Goal: Information Seeking & Learning: Learn about a topic

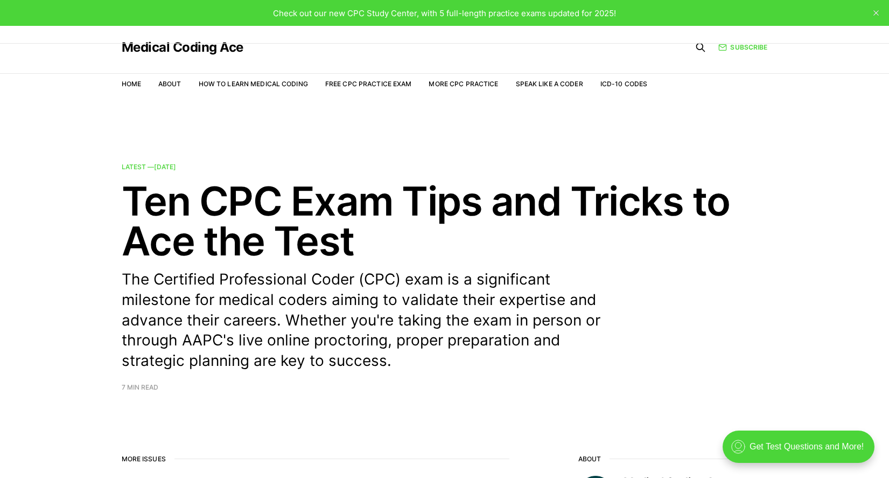
click at [463, 76] on nav "Home About How to Learn Medical Coding Free CPC Practice Exam More CPC Practice…" at bounding box center [385, 84] width 526 height 30
click at [463, 81] on link "More CPC Practice" at bounding box center [463, 84] width 69 height 8
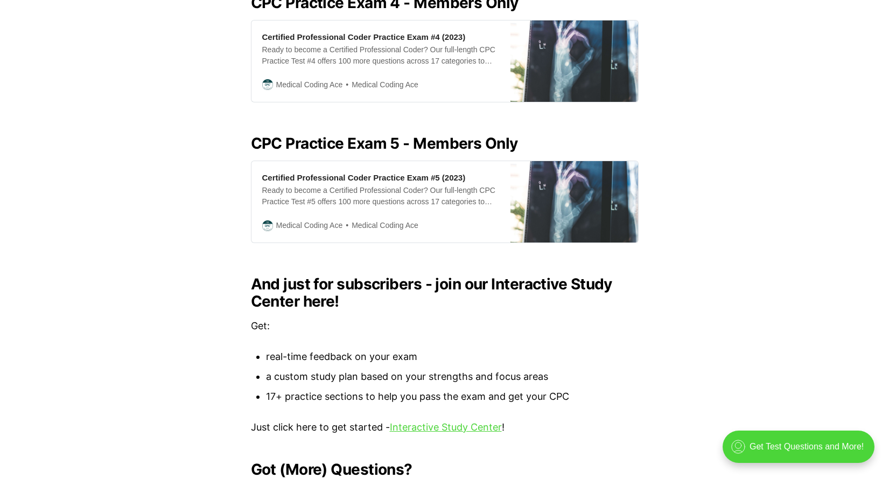
scroll to position [1185, 0]
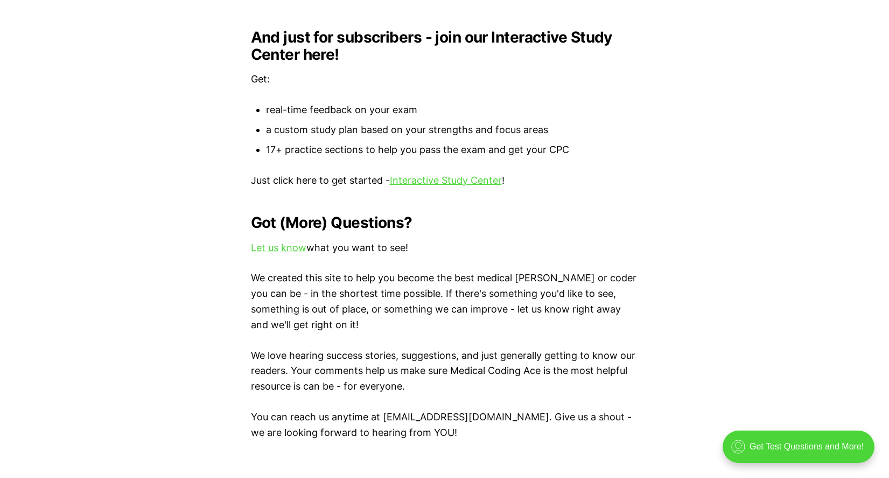
click at [436, 176] on p "Just click here to get started - Interactive Study Center !" at bounding box center [445, 181] width 388 height 16
click at [452, 175] on link "Interactive Study Center" at bounding box center [446, 180] width 112 height 11
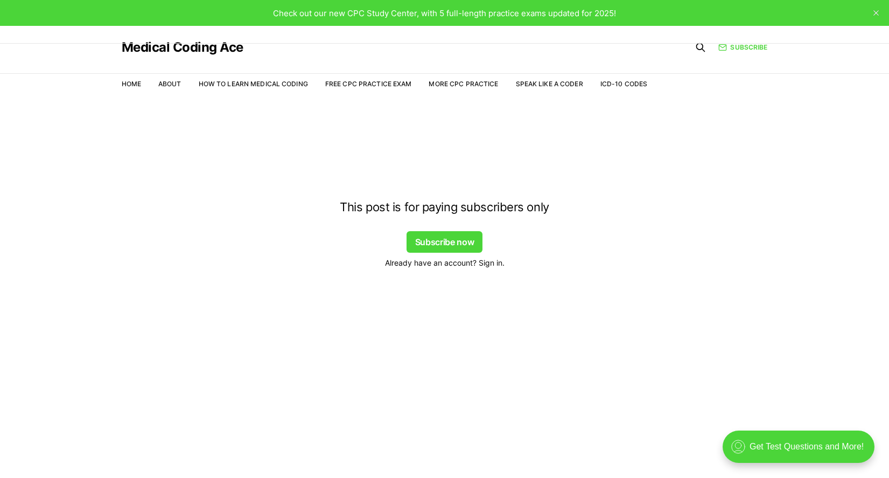
click at [490, 263] on span "Already have an account? Sign in." at bounding box center [445, 262] width 120 height 11
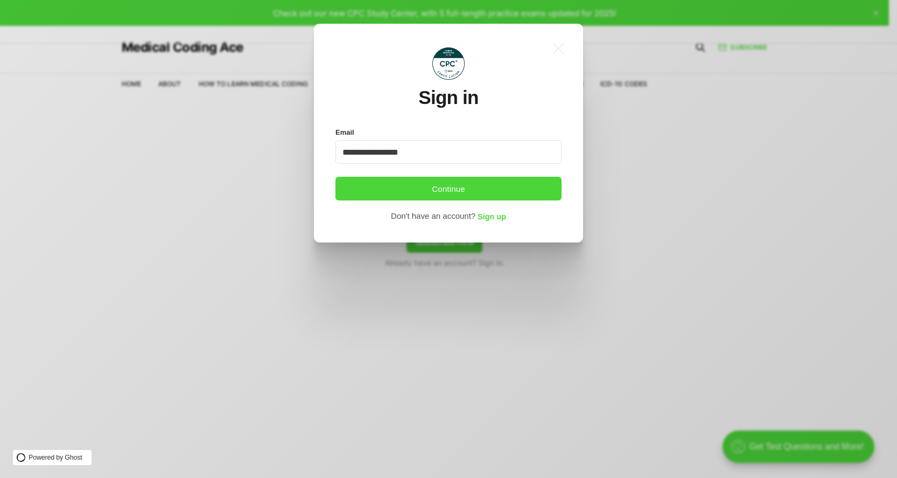
type input "**********"
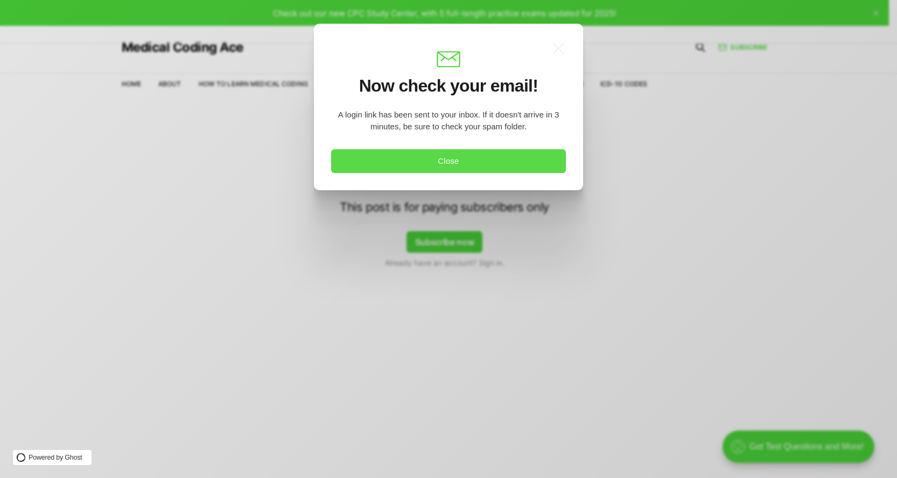
click at [384, 164] on button "Close" at bounding box center [448, 161] width 235 height 24
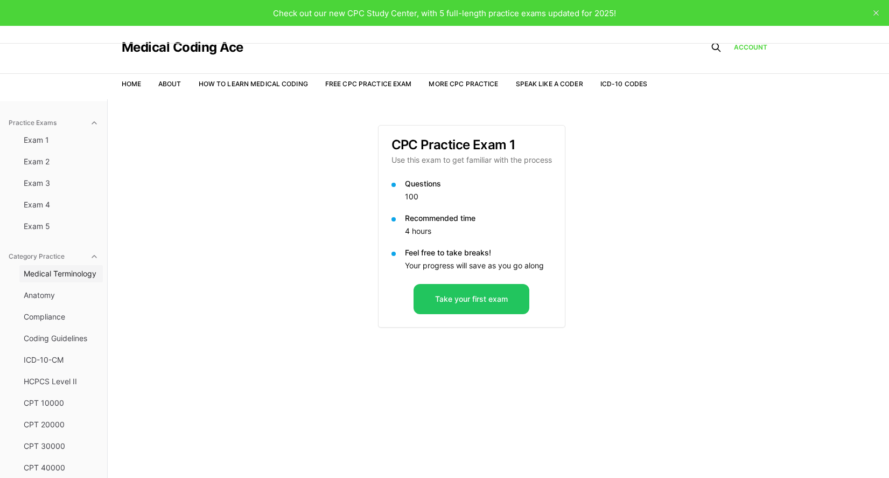
click at [51, 280] on button "Medical Terminology" at bounding box center [61, 273] width 84 height 17
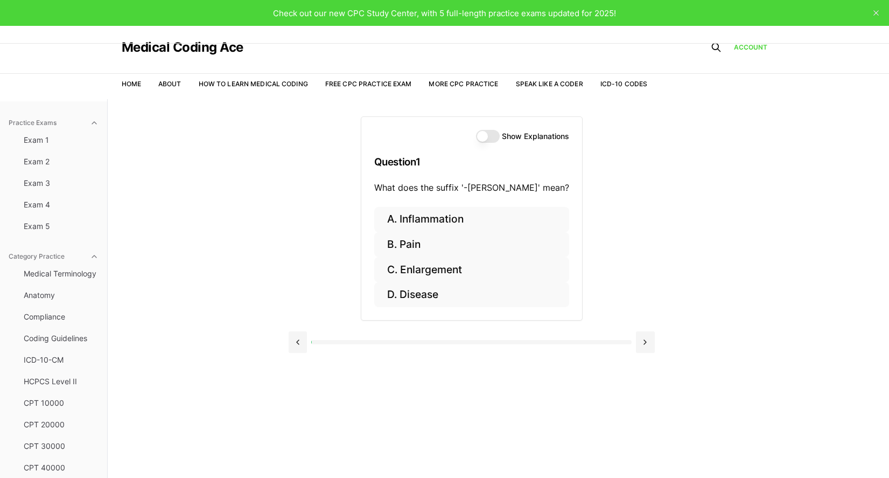
click at [476, 134] on button "Show Explanations" at bounding box center [488, 136] width 24 height 13
click at [453, 243] on button "B. Pain" at bounding box center [471, 244] width 195 height 25
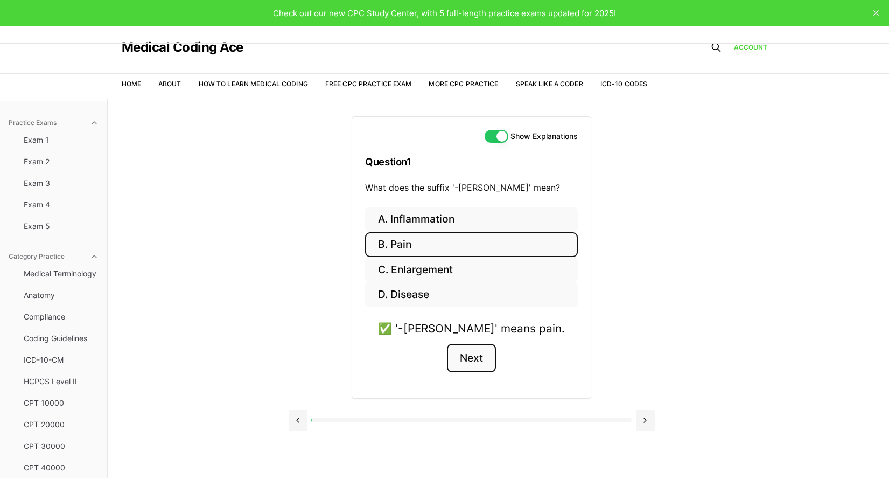
click at [481, 359] on button "Next" at bounding box center [471, 358] width 49 height 29
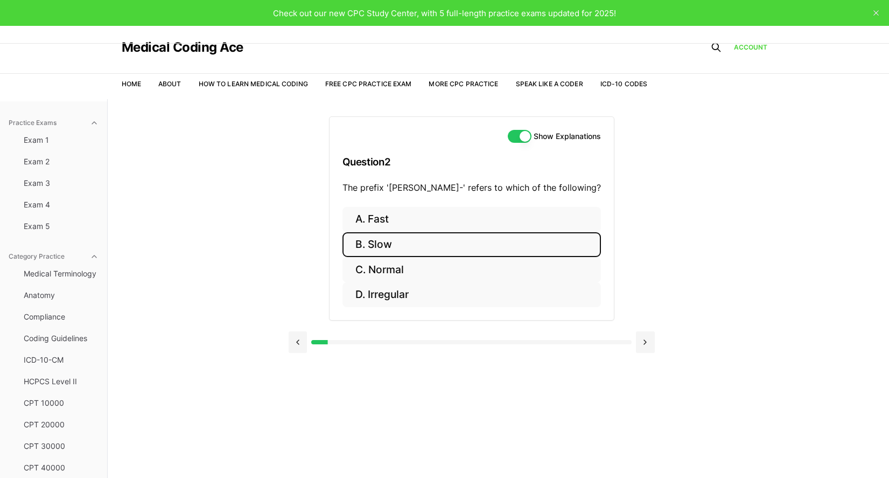
click at [394, 249] on button "B. Slow" at bounding box center [472, 244] width 259 height 25
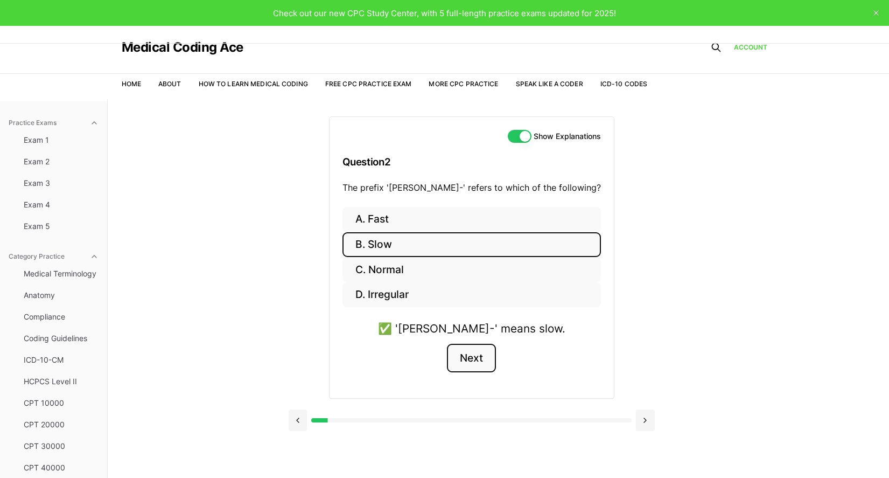
click at [495, 362] on button "Next" at bounding box center [471, 358] width 49 height 29
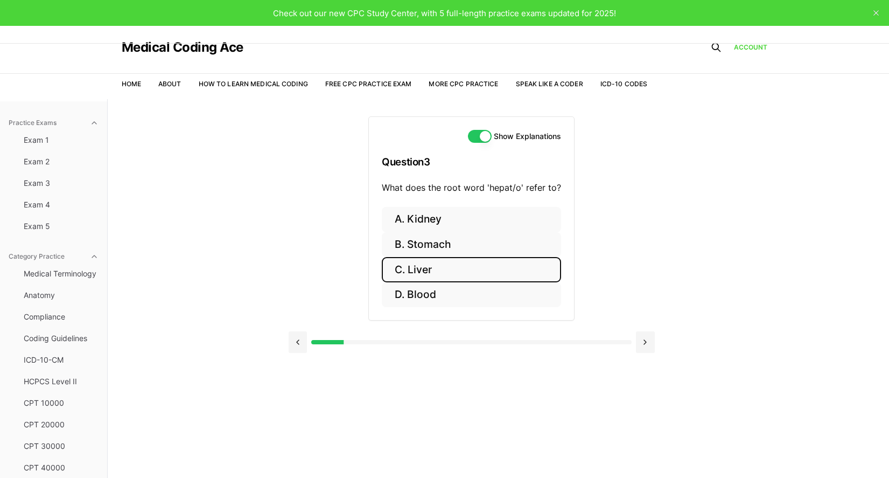
click at [427, 266] on button "C. Liver" at bounding box center [471, 269] width 179 height 25
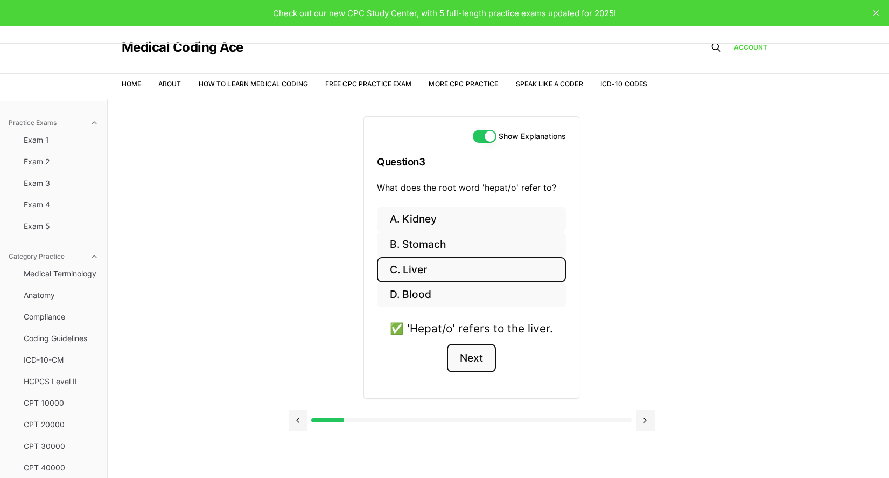
click at [468, 364] on button "Next" at bounding box center [471, 358] width 49 height 29
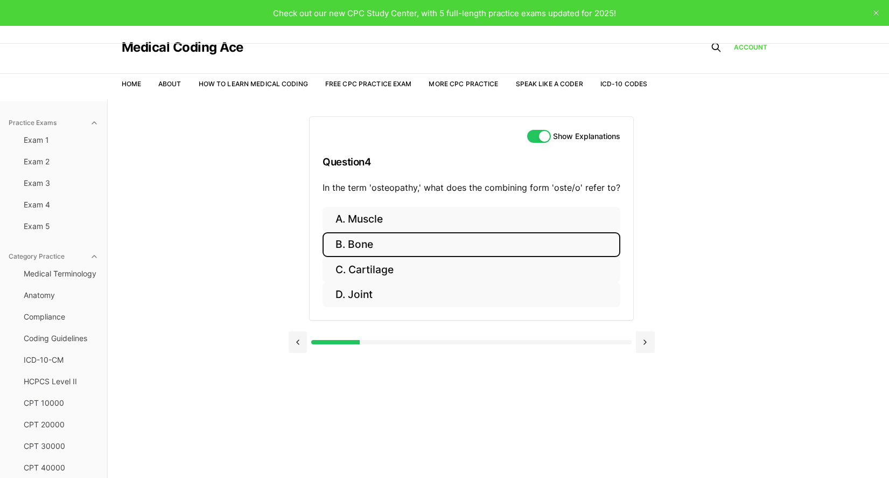
click at [372, 247] on button "B. Bone" at bounding box center [472, 244] width 298 height 25
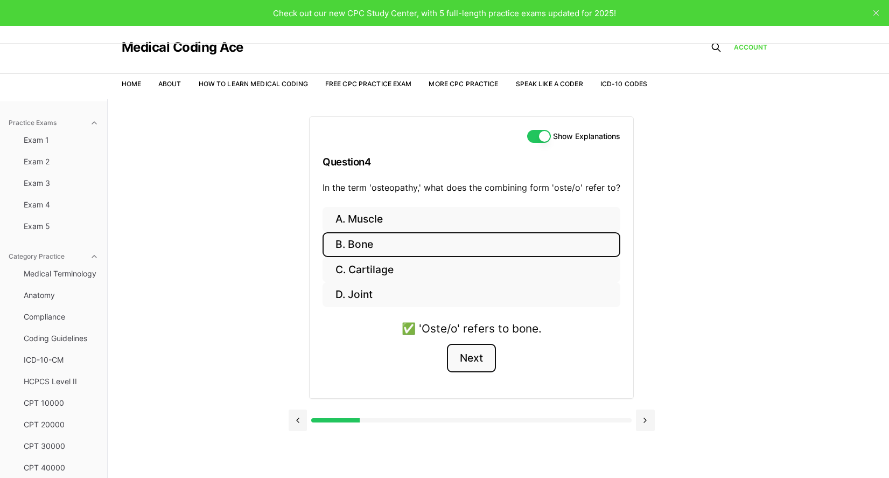
click at [461, 349] on button "Next" at bounding box center [471, 358] width 49 height 29
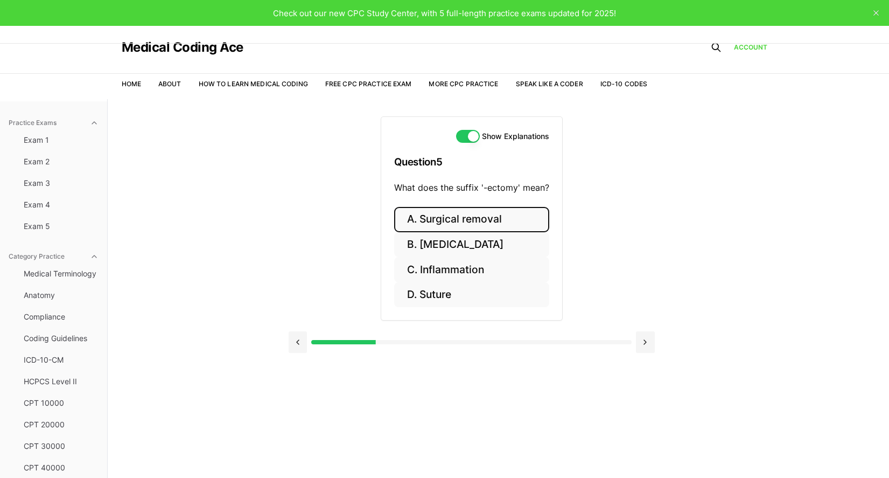
click at [480, 216] on button "A. Surgical removal" at bounding box center [471, 219] width 155 height 25
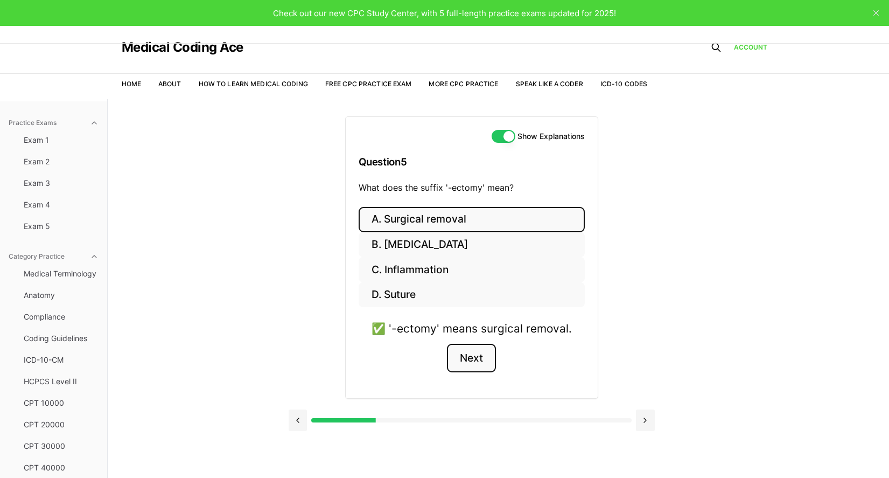
click at [477, 356] on button "Next" at bounding box center [471, 358] width 49 height 29
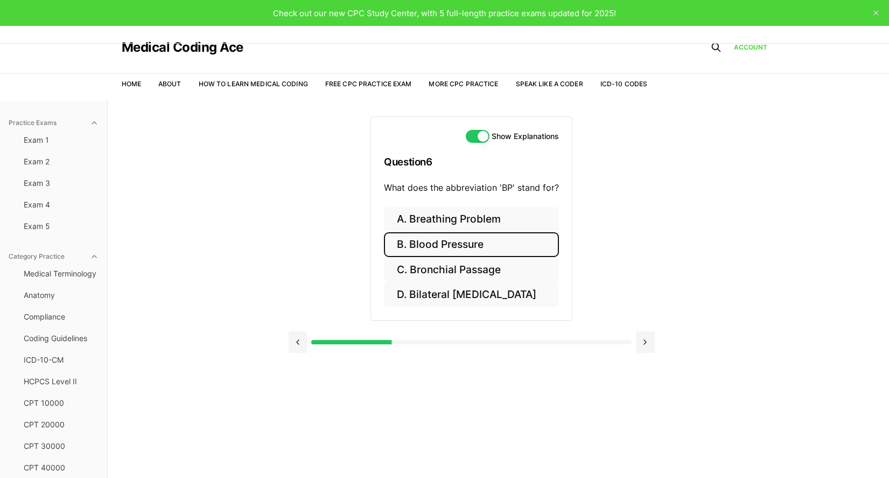
click at [457, 241] on button "B. Blood Pressure" at bounding box center [471, 244] width 175 height 25
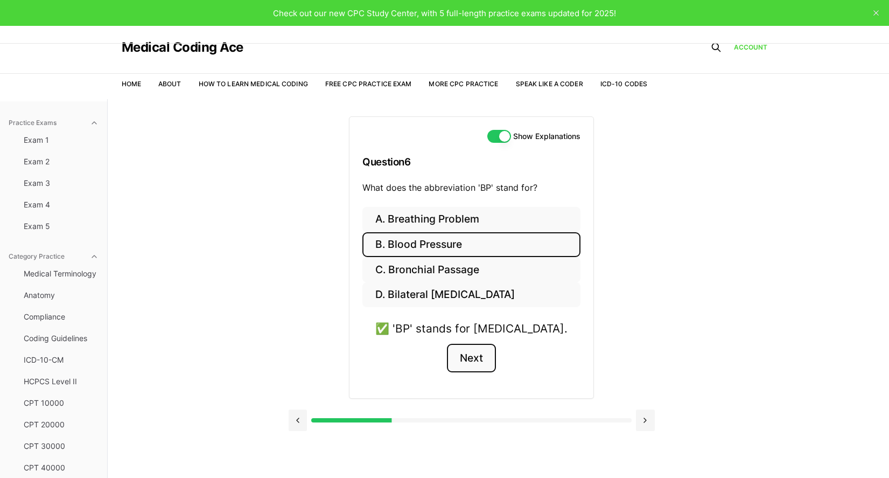
click at [478, 365] on button "Next" at bounding box center [471, 358] width 49 height 29
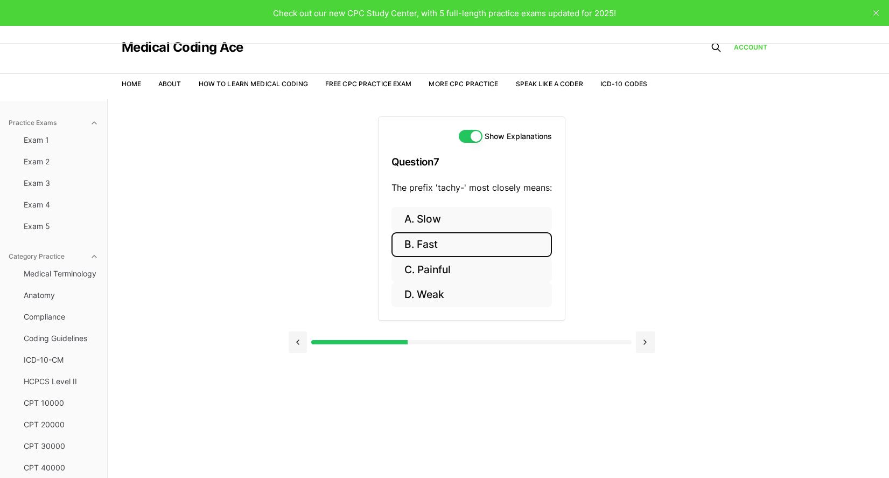
click at [419, 245] on button "B. Fast" at bounding box center [472, 244] width 161 height 25
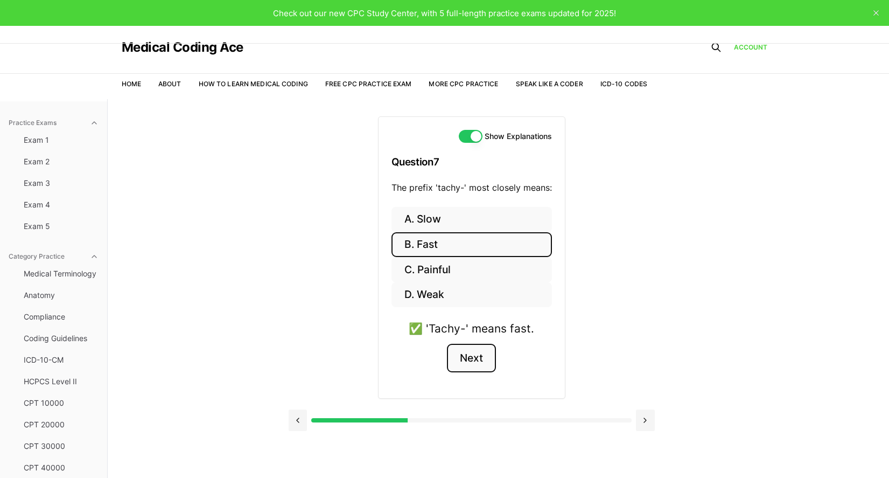
click at [475, 359] on button "Next" at bounding box center [471, 358] width 49 height 29
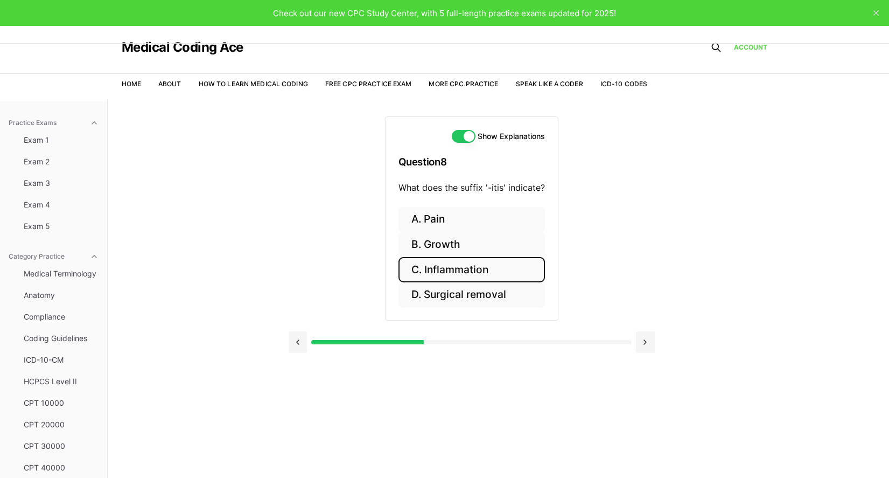
click at [449, 270] on button "C. Inflammation" at bounding box center [472, 269] width 147 height 25
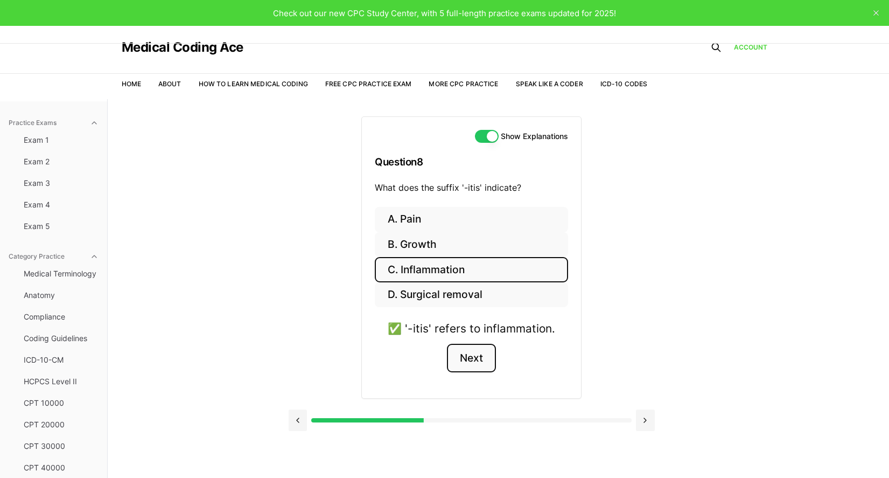
click at [460, 360] on button "Next" at bounding box center [471, 358] width 49 height 29
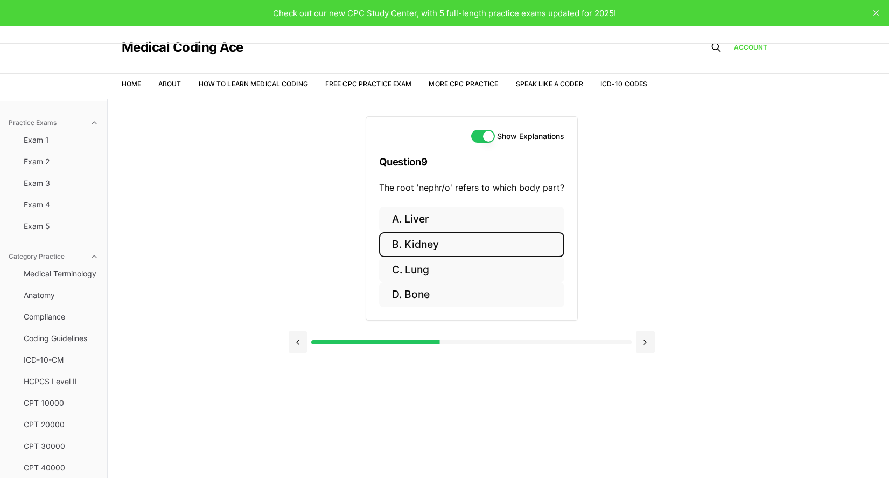
click at [434, 240] on button "B. Kidney" at bounding box center [471, 244] width 185 height 25
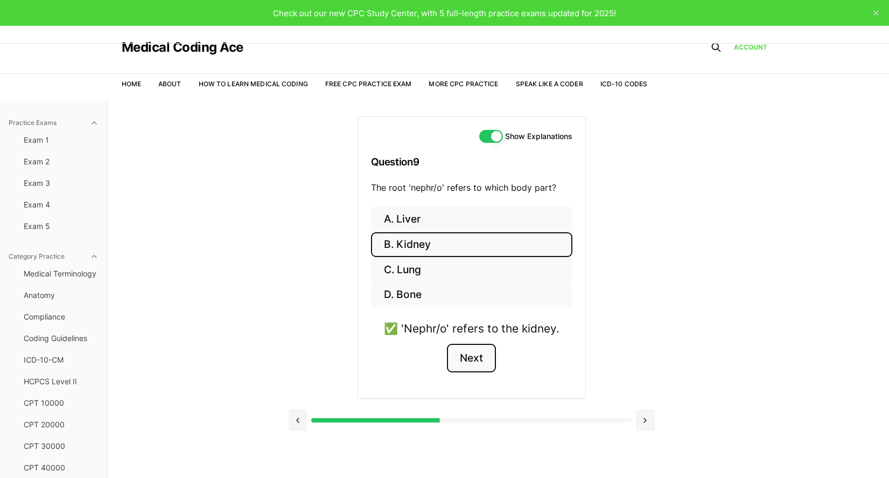
click at [469, 360] on button "Next" at bounding box center [471, 358] width 49 height 29
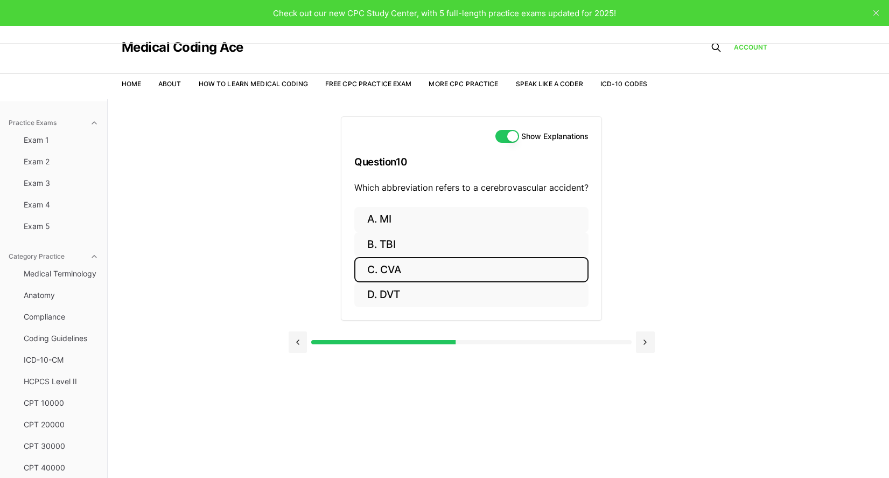
click at [381, 267] on button "C. CVA" at bounding box center [471, 269] width 234 height 25
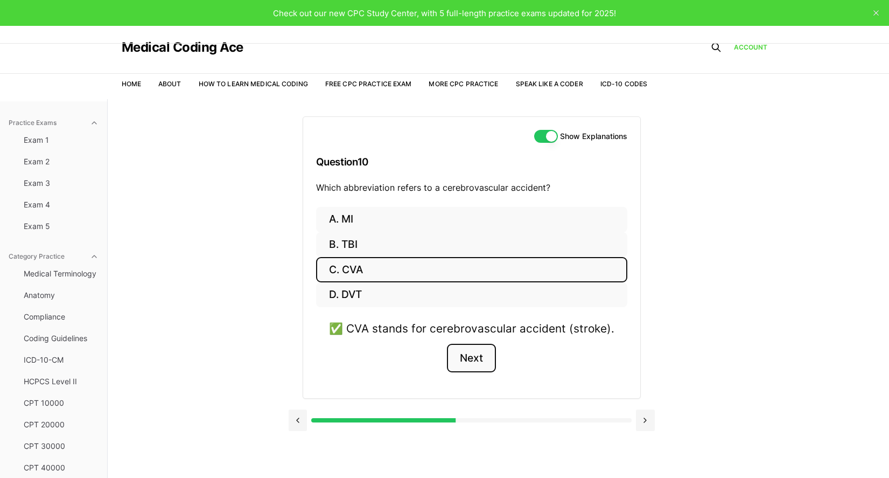
click at [474, 352] on button "Next" at bounding box center [471, 358] width 49 height 29
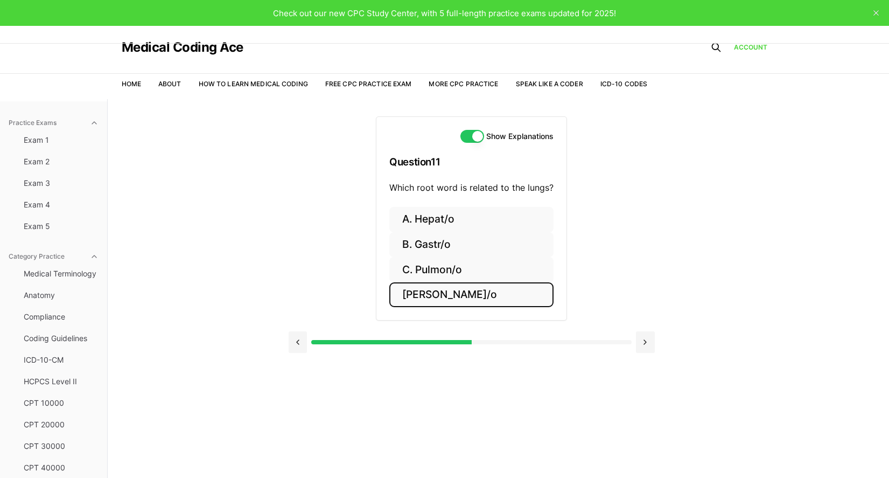
click at [409, 297] on button "D. Cardi/o" at bounding box center [471, 294] width 164 height 25
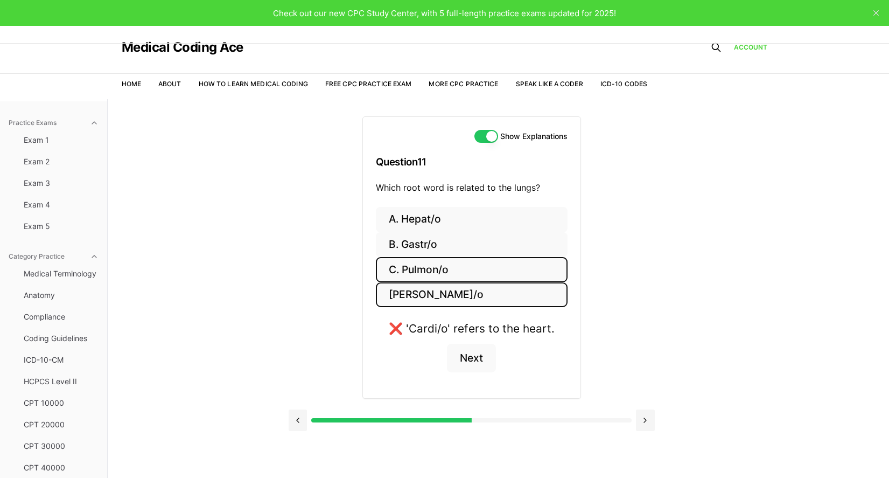
click at [429, 271] on button "C. Pulmon/o" at bounding box center [472, 269] width 192 height 25
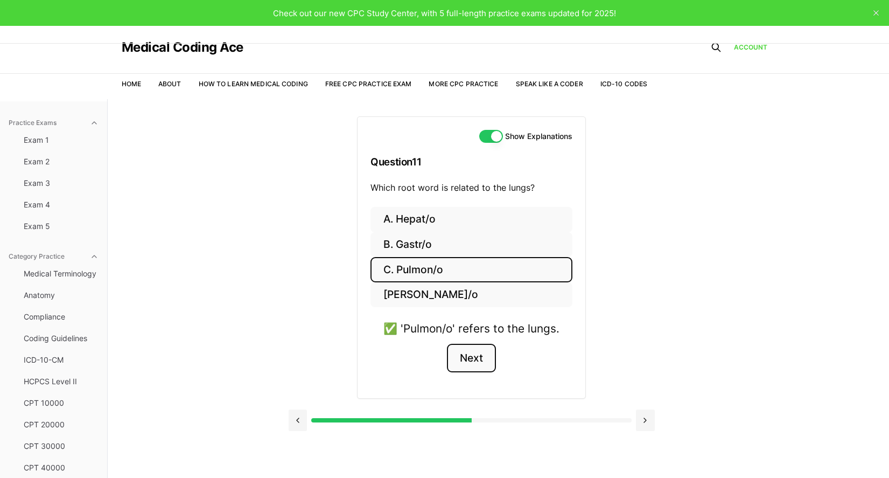
click at [459, 351] on button "Next" at bounding box center [471, 358] width 49 height 29
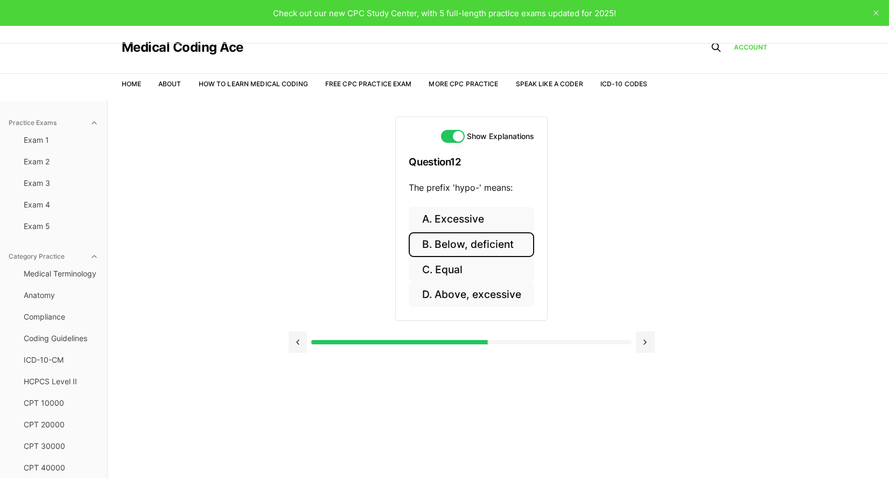
click at [447, 245] on button "B. Below, deficient" at bounding box center [471, 244] width 125 height 25
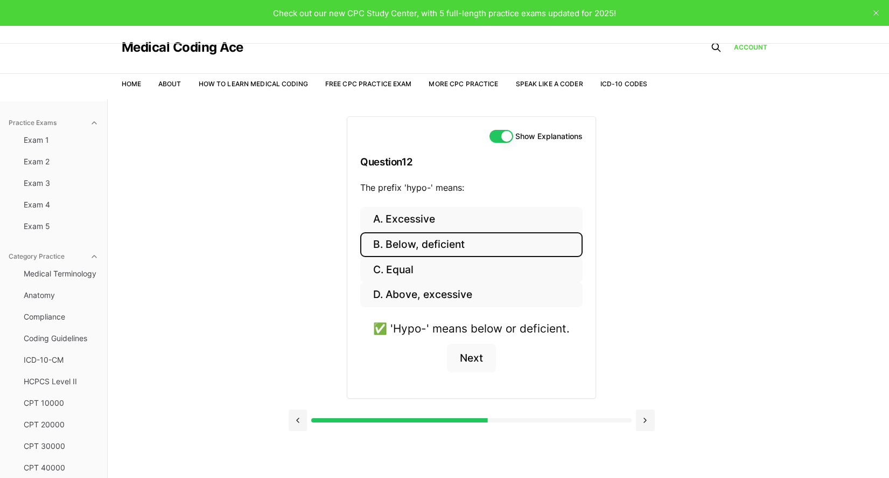
click at [488, 373] on div "✅ 'Hypo-' means below or deficient. Next" at bounding box center [471, 352] width 222 height 65
click at [488, 358] on button "Next" at bounding box center [471, 358] width 49 height 29
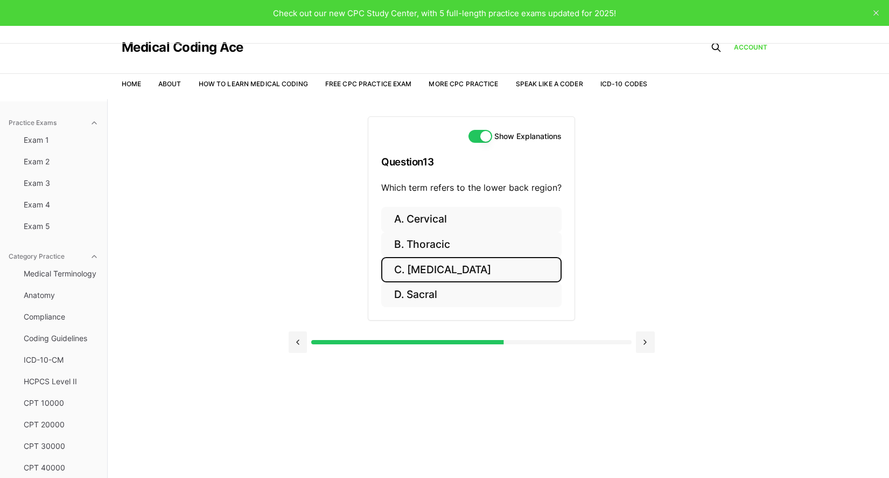
click at [424, 278] on button "C. Lumbar" at bounding box center [471, 269] width 180 height 25
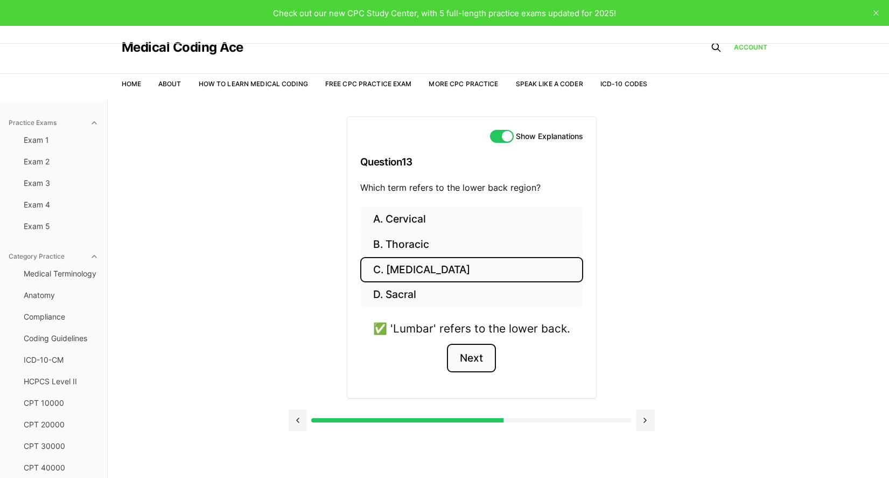
click at [486, 363] on button "Next" at bounding box center [471, 358] width 49 height 29
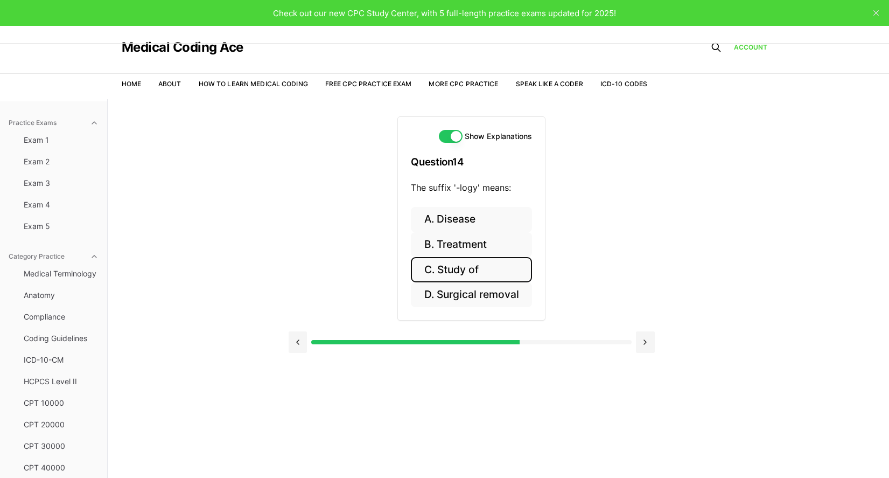
click at [437, 268] on button "C. Study of" at bounding box center [471, 269] width 121 height 25
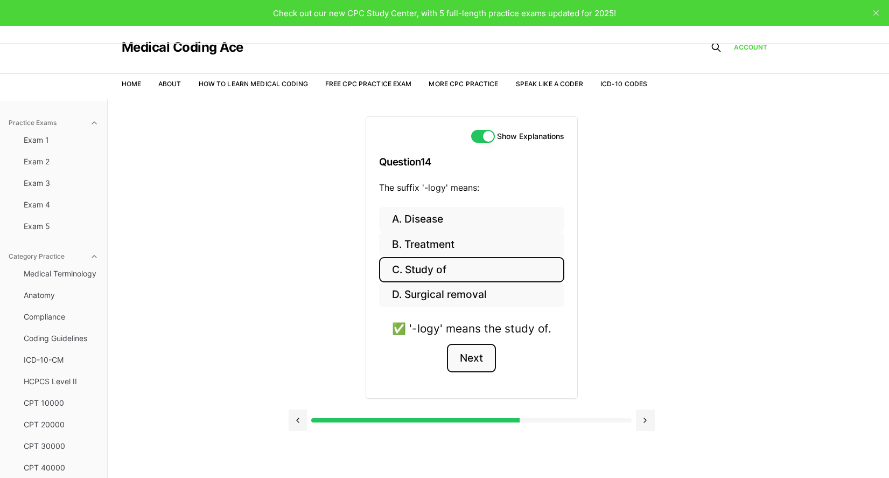
click at [461, 359] on button "Next" at bounding box center [471, 358] width 49 height 29
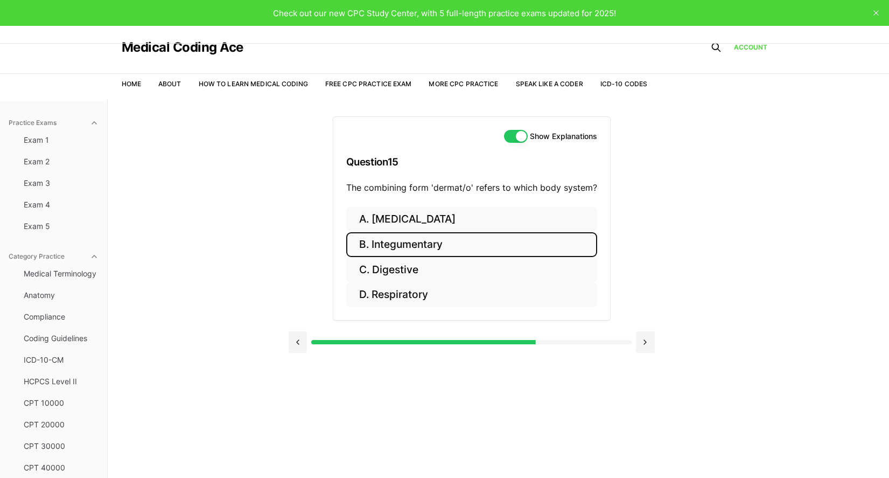
click at [454, 247] on button "B. Integumentary" at bounding box center [471, 244] width 251 height 25
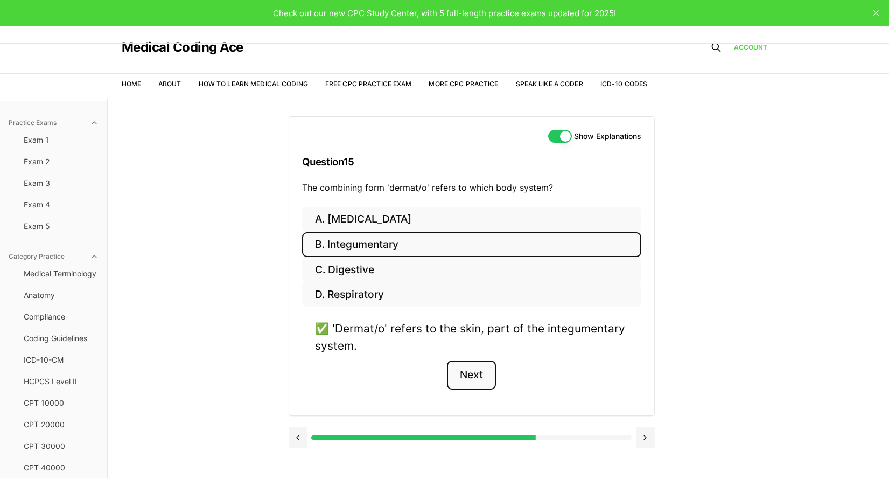
click at [475, 368] on button "Next" at bounding box center [471, 374] width 49 height 29
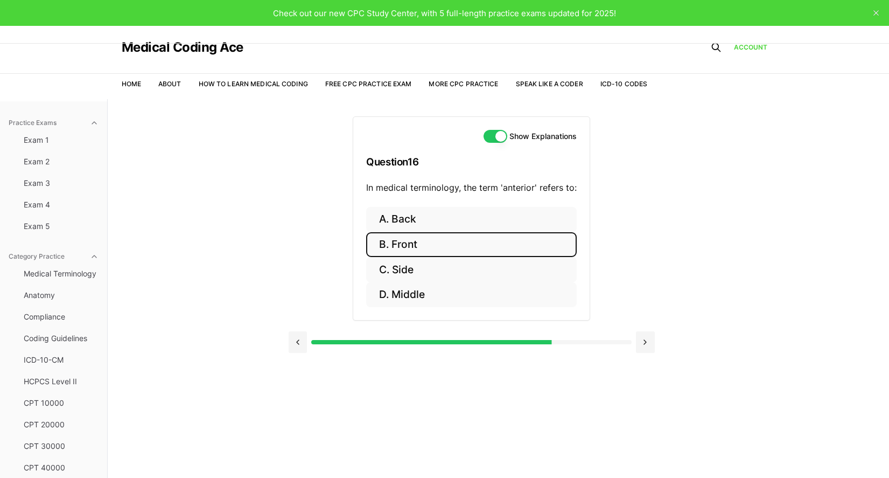
click at [469, 248] on button "B. Front" at bounding box center [471, 244] width 211 height 25
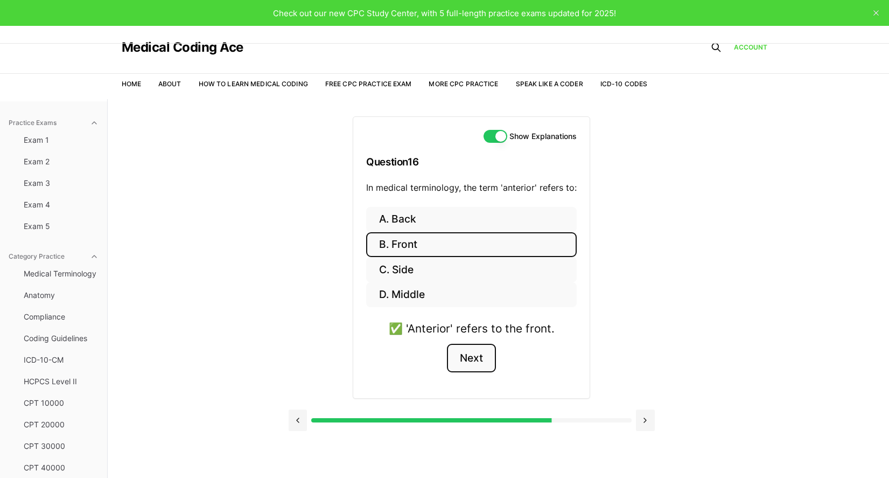
click at [486, 366] on button "Next" at bounding box center [471, 358] width 49 height 29
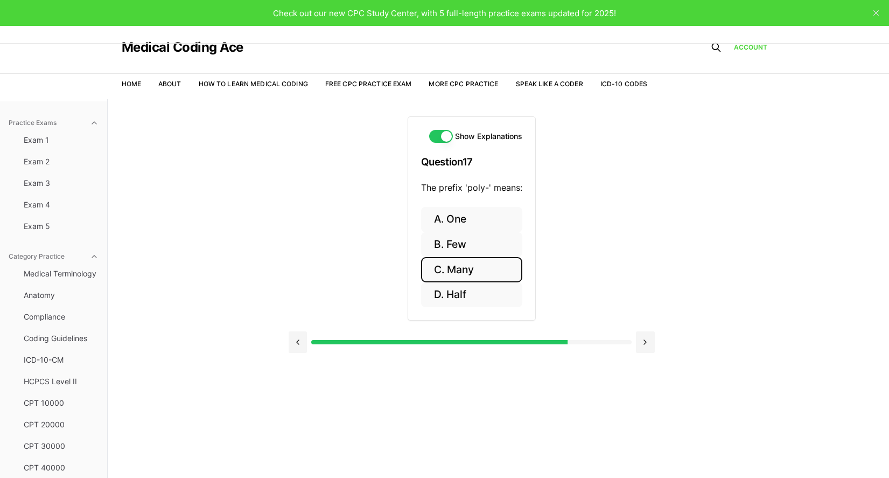
click at [485, 272] on button "C. Many" at bounding box center [471, 269] width 101 height 25
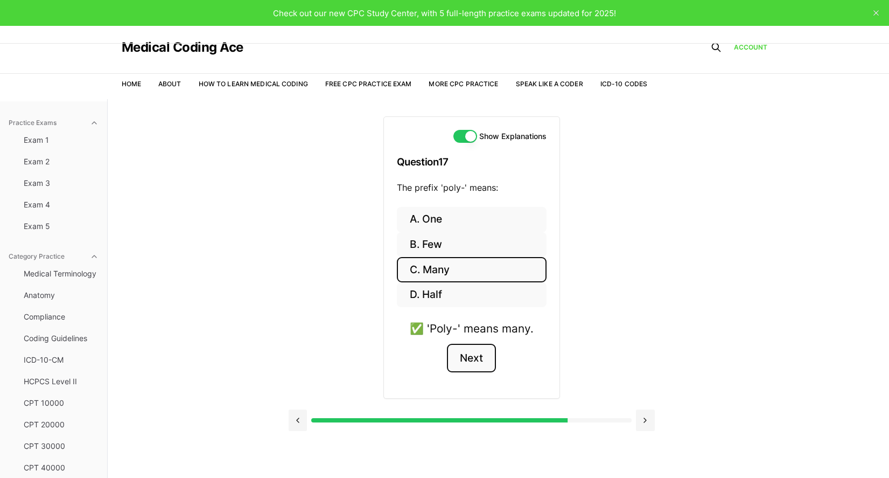
click at [478, 359] on button "Next" at bounding box center [471, 358] width 49 height 29
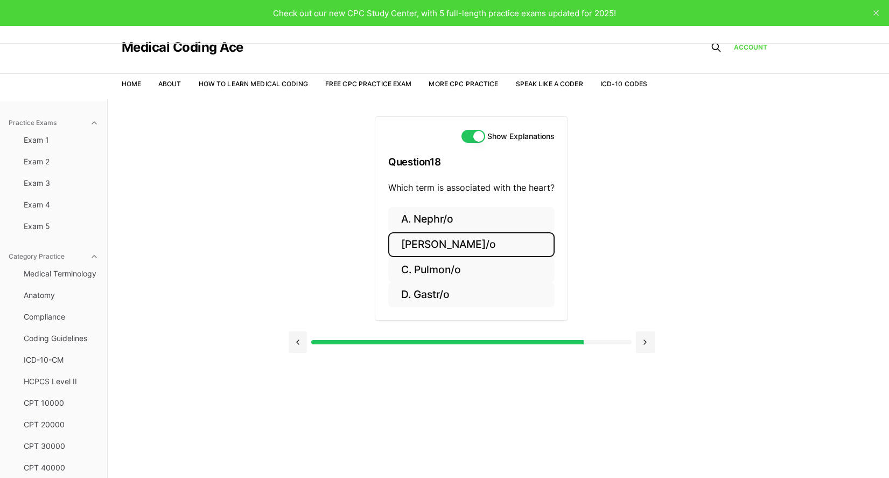
click at [510, 246] on button "B. Cardi/o" at bounding box center [471, 244] width 166 height 25
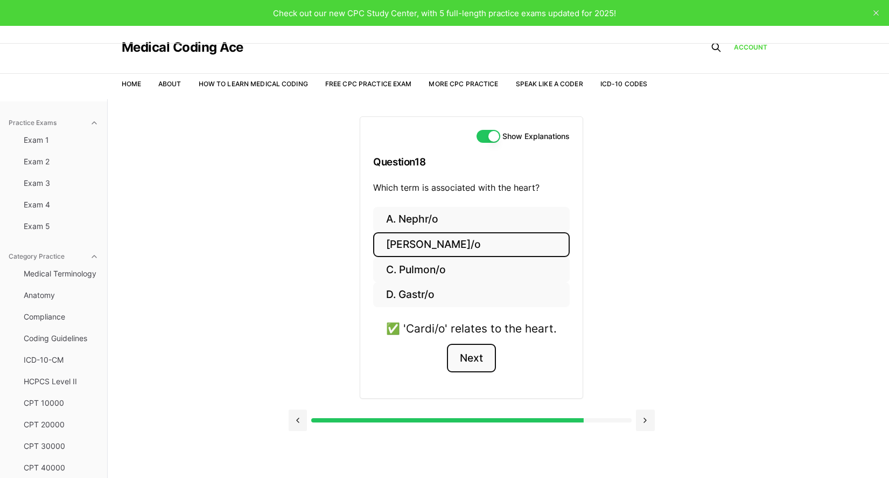
click at [482, 365] on button "Next" at bounding box center [471, 358] width 49 height 29
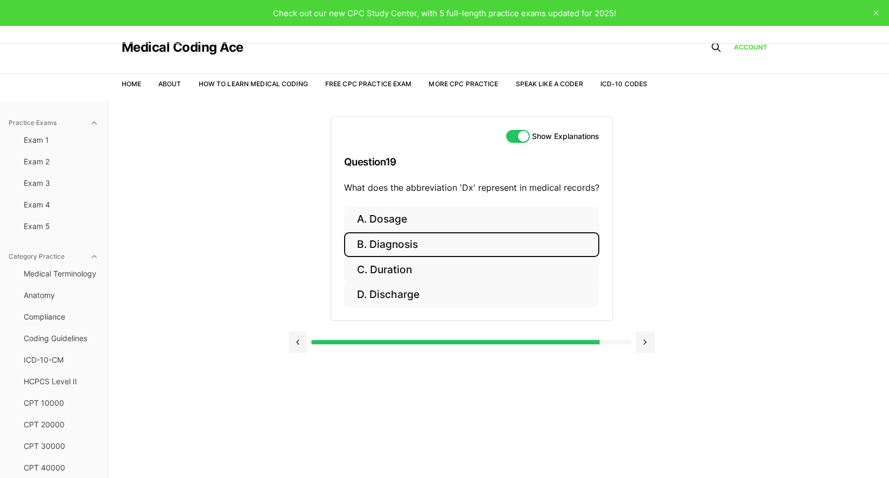
click at [497, 248] on button "B. Diagnosis" at bounding box center [471, 244] width 255 height 25
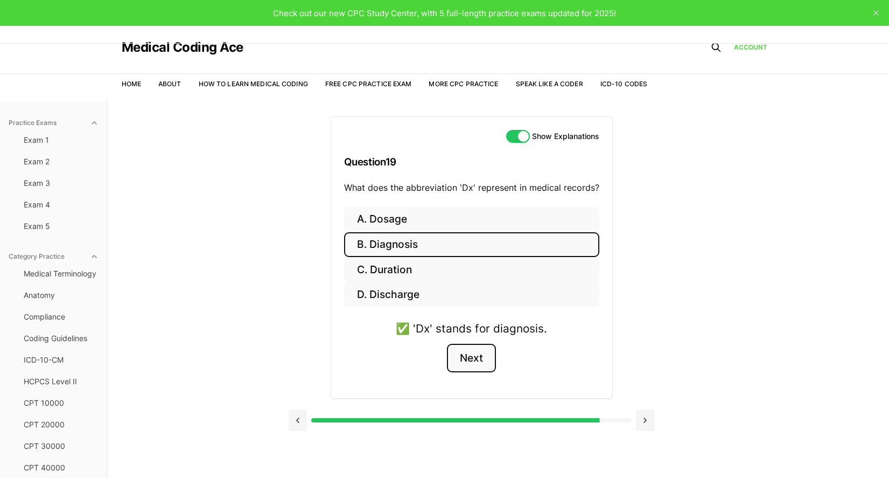
click at [489, 366] on button "Next" at bounding box center [471, 358] width 49 height 29
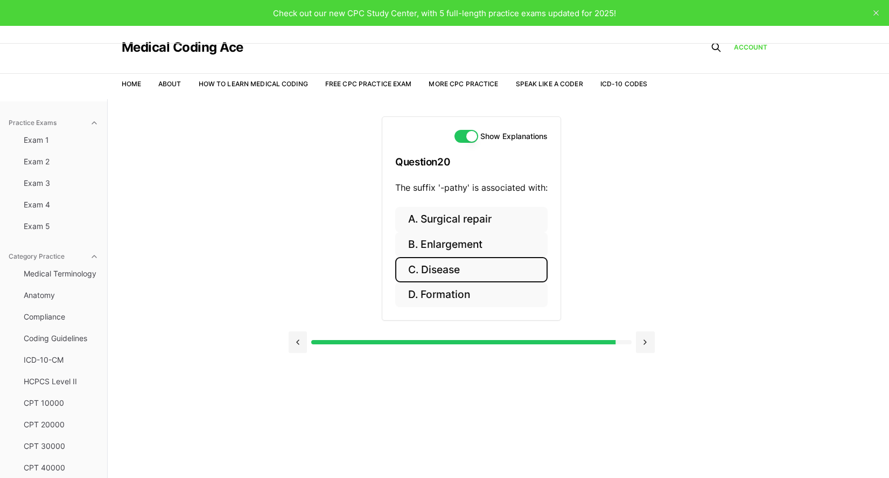
click at [506, 265] on button "C. Disease" at bounding box center [471, 269] width 152 height 25
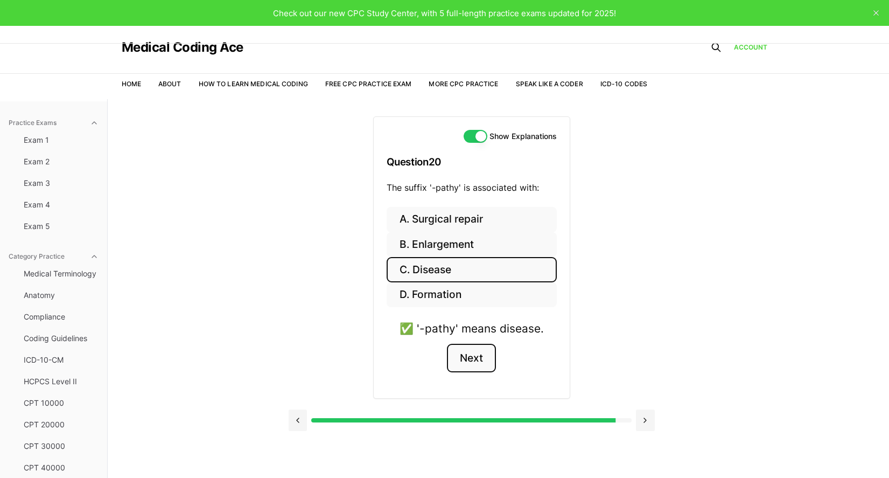
click at [475, 351] on button "Next" at bounding box center [471, 358] width 49 height 29
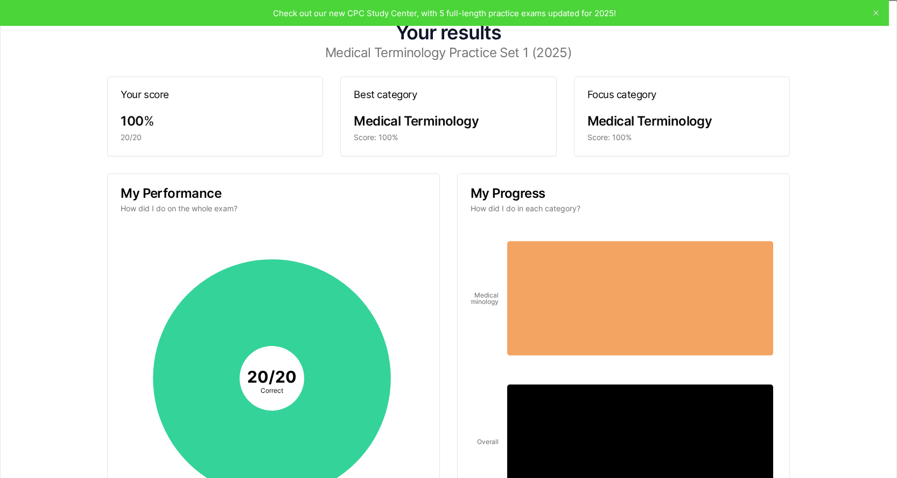
click at [504, 15] on div "Your results Medical Terminology Practice Set 1 (2025) Your score 100 % 20/20 B…" at bounding box center [448, 302] width 871 height 578
click at [880, 16] on icon "button" at bounding box center [884, 13] width 9 height 9
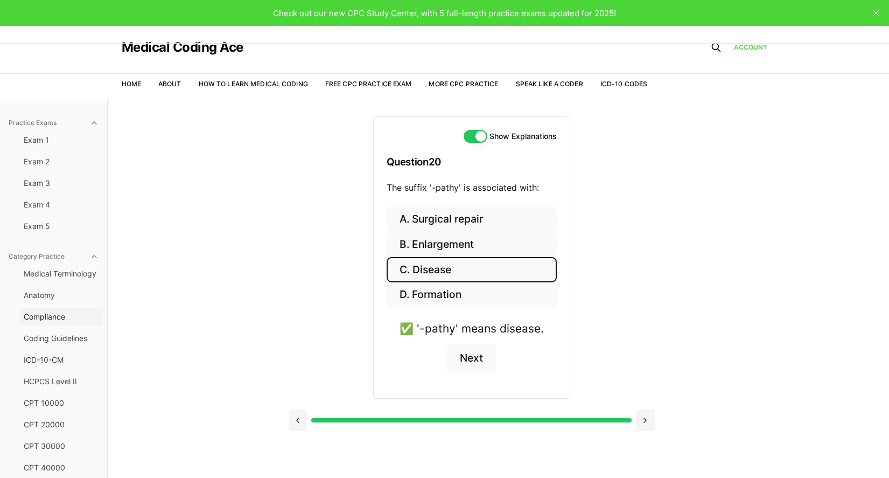
click at [44, 315] on span "Compliance" at bounding box center [61, 316] width 75 height 11
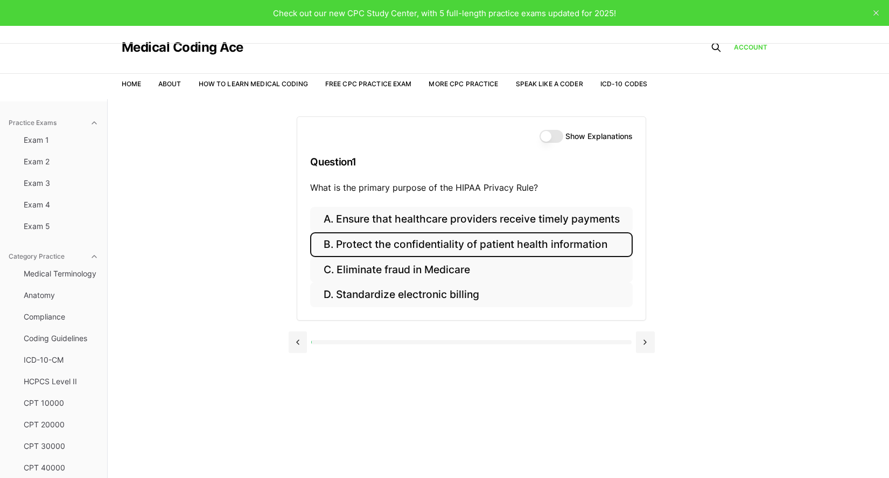
drag, startPoint x: 399, startPoint y: 249, endPoint x: 261, endPoint y: 242, distance: 137.6
click at [261, 242] on div "Practice Exams Exam 1 Exam 2 Exam 3 Exam 4 Exam 5 Category Practice Medical Ter…" at bounding box center [444, 338] width 889 height 478
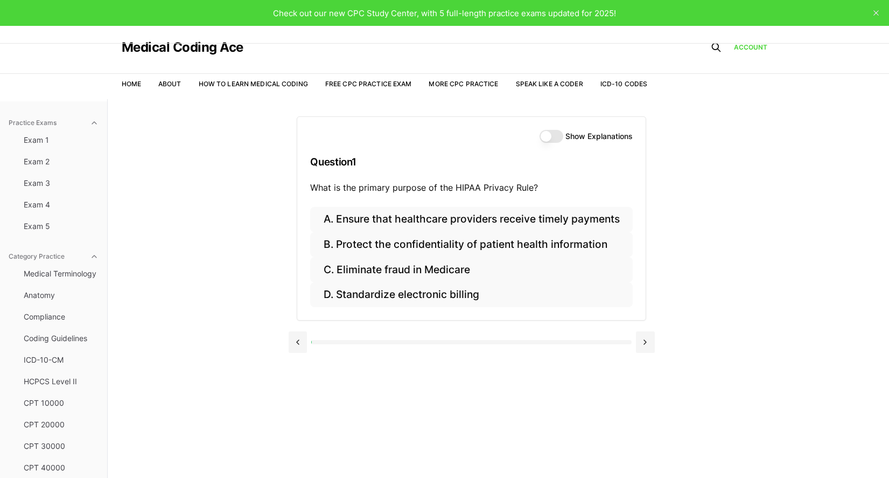
click at [558, 138] on button "Show Explanations" at bounding box center [552, 136] width 24 height 13
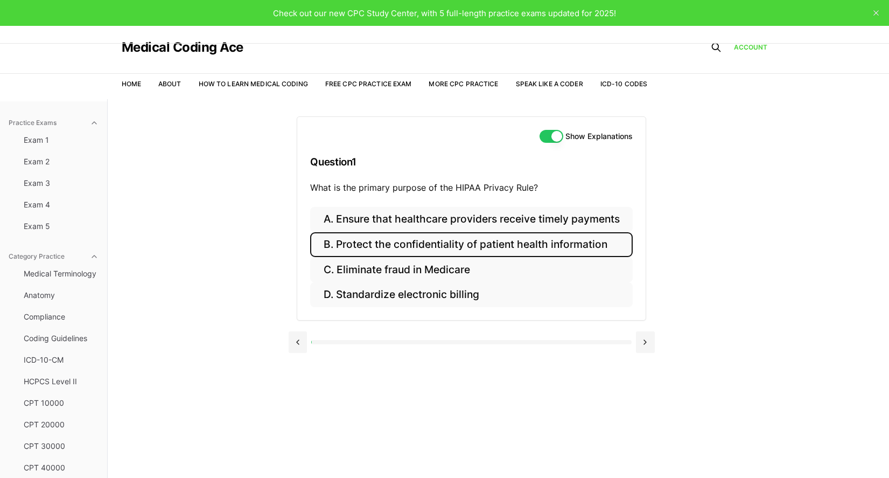
click at [495, 243] on button "B. Protect the confidentiality of patient health information" at bounding box center [471, 244] width 322 height 25
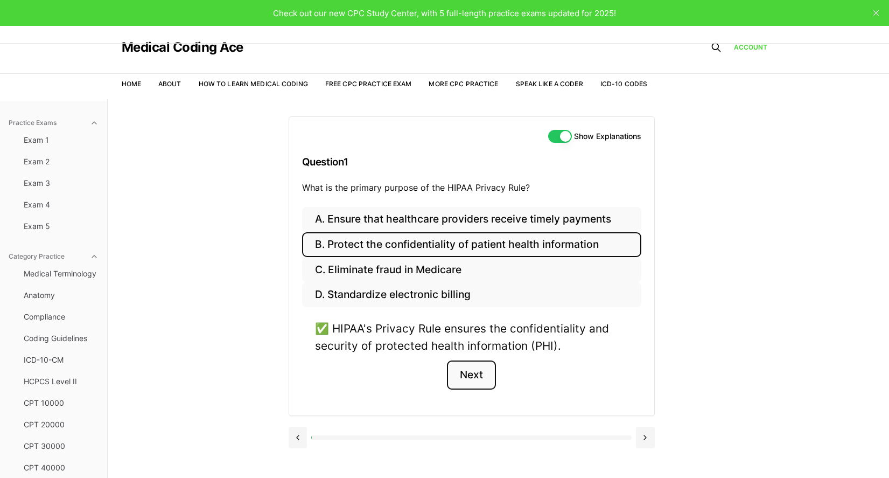
click at [486, 381] on button "Next" at bounding box center [471, 374] width 49 height 29
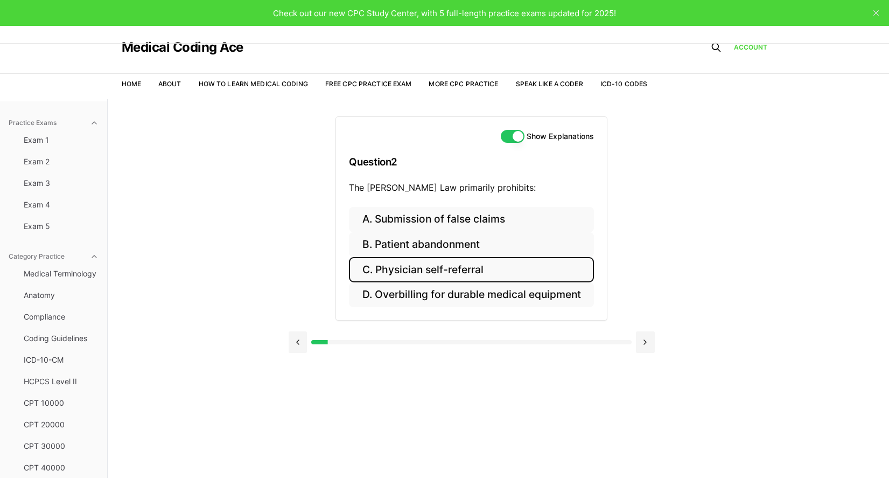
click at [383, 274] on button "C. Physician self-referral" at bounding box center [471, 269] width 245 height 25
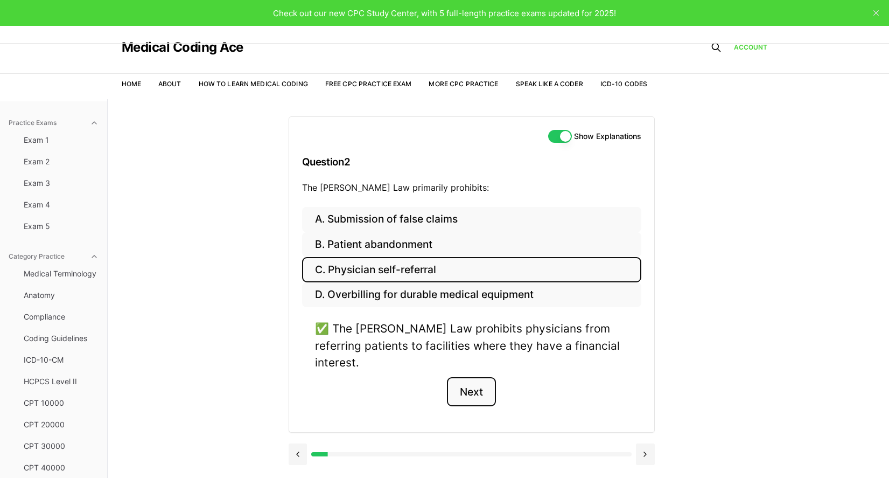
click at [477, 377] on button "Next" at bounding box center [471, 391] width 49 height 29
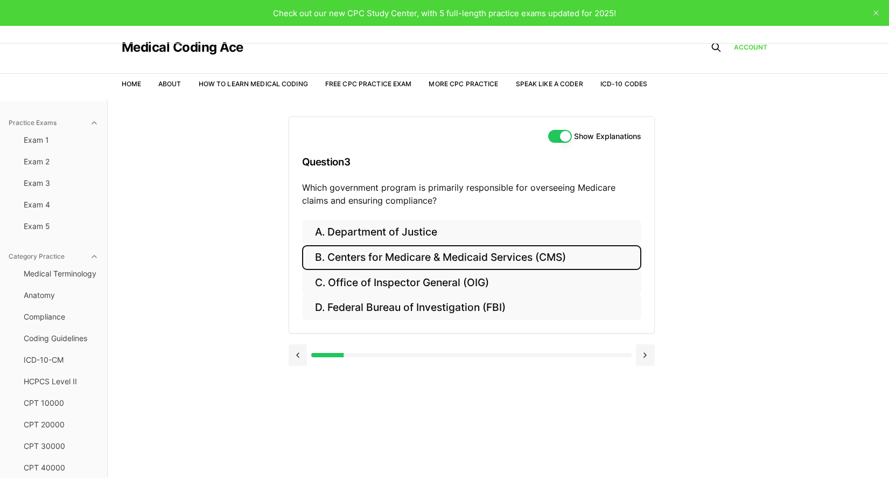
click at [382, 250] on button "B. Centers for Medicare & Medicaid Services (CMS)" at bounding box center [471, 257] width 339 height 25
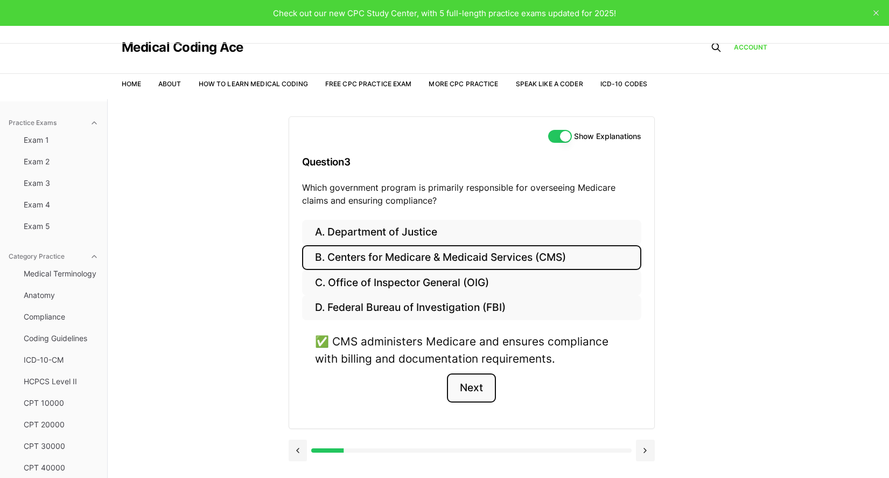
click at [472, 390] on button "Next" at bounding box center [471, 387] width 49 height 29
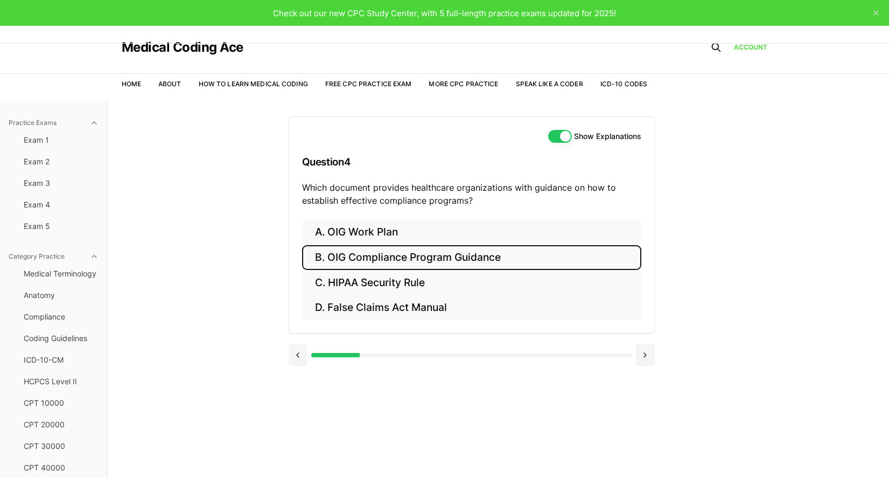
click at [460, 255] on button "B. OIG Compliance Program Guidance" at bounding box center [471, 257] width 339 height 25
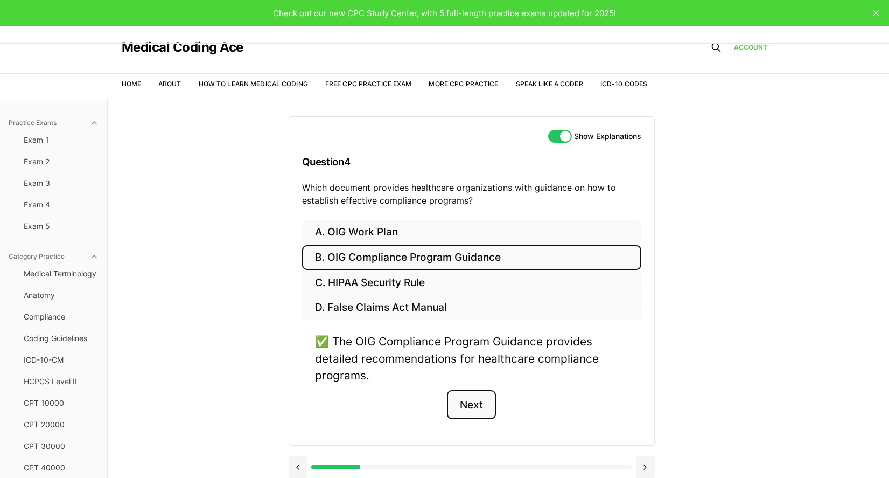
click at [471, 406] on button "Next" at bounding box center [471, 404] width 49 height 29
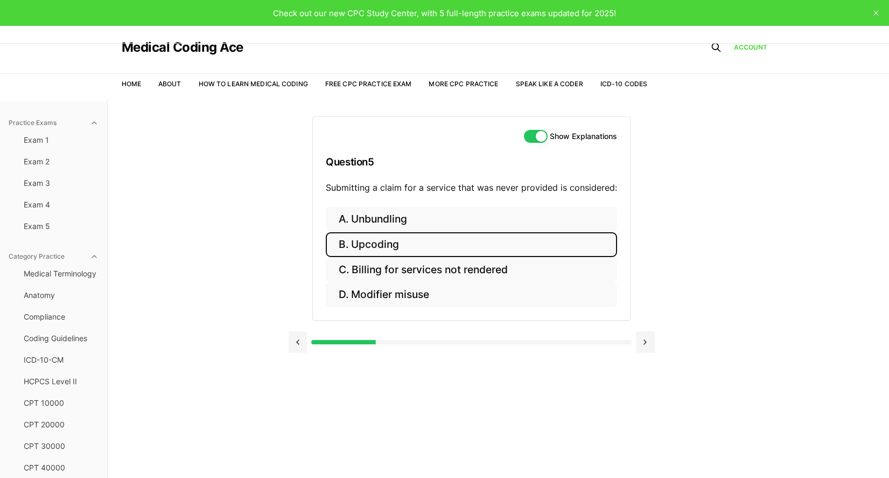
click at [374, 253] on button "B. Upcoding" at bounding box center [471, 244] width 291 height 25
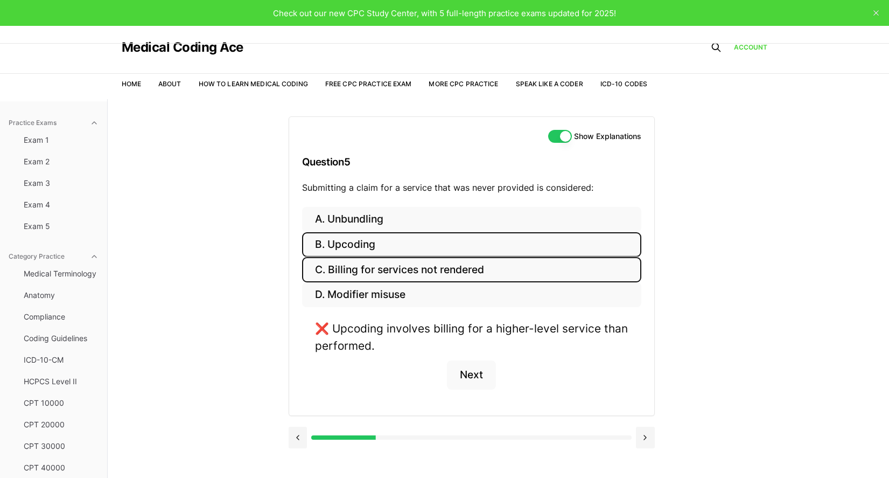
click at [323, 266] on button "C. Billing for services not rendered" at bounding box center [471, 269] width 339 height 25
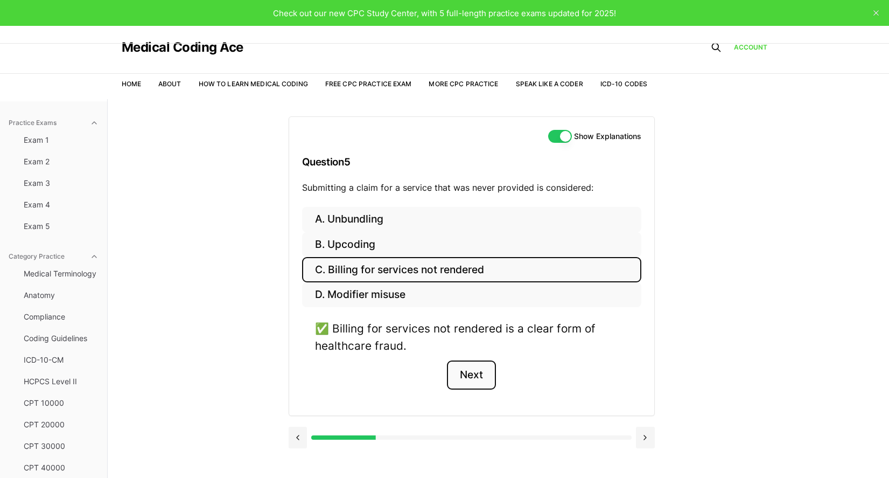
click at [455, 370] on button "Next" at bounding box center [471, 374] width 49 height 29
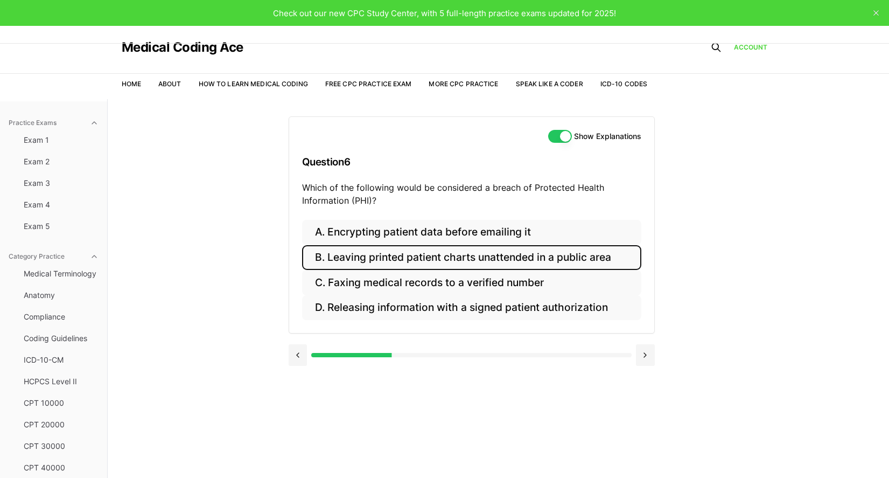
click at [361, 263] on button "B. Leaving printed patient charts unattended in a public area" at bounding box center [471, 257] width 339 height 25
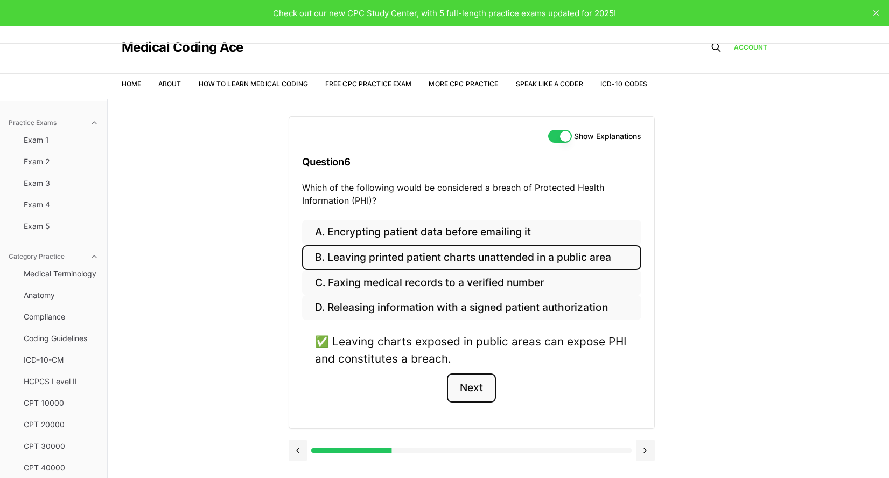
click at [464, 383] on button "Next" at bounding box center [471, 387] width 49 height 29
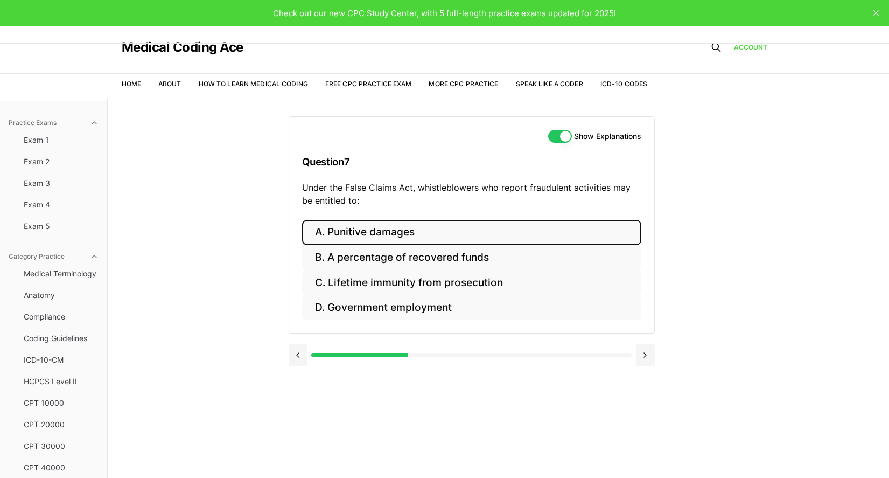
click at [377, 236] on button "A. Punitive damages" at bounding box center [471, 232] width 339 height 25
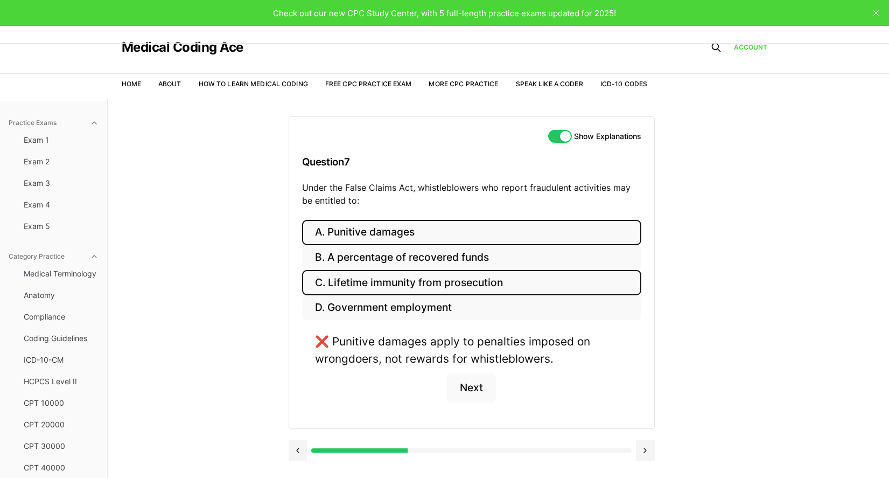
click at [365, 279] on button "C. Lifetime immunity from prosecution" at bounding box center [471, 282] width 339 height 25
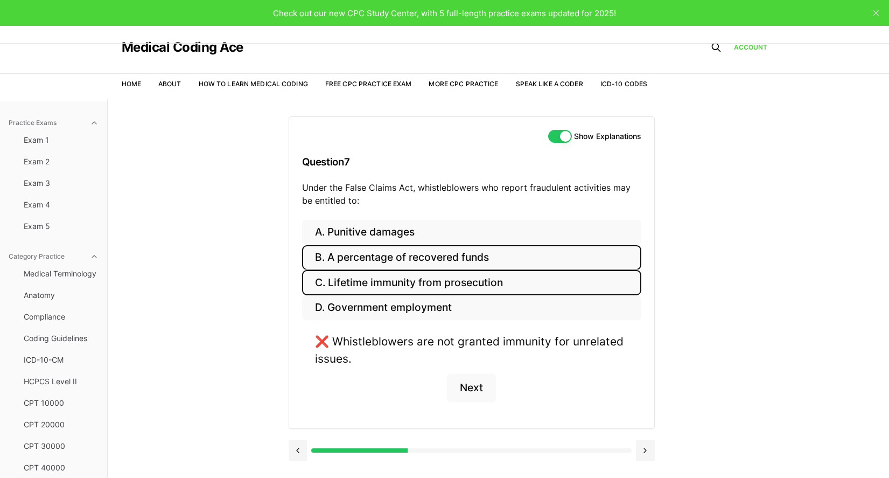
click at [371, 258] on button "B. A percentage of recovered funds" at bounding box center [471, 257] width 339 height 25
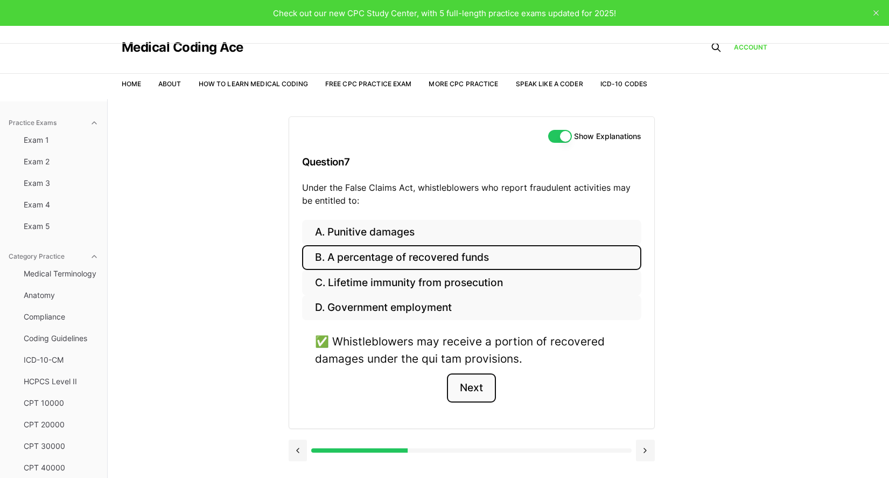
click at [480, 379] on button "Next" at bounding box center [471, 387] width 49 height 29
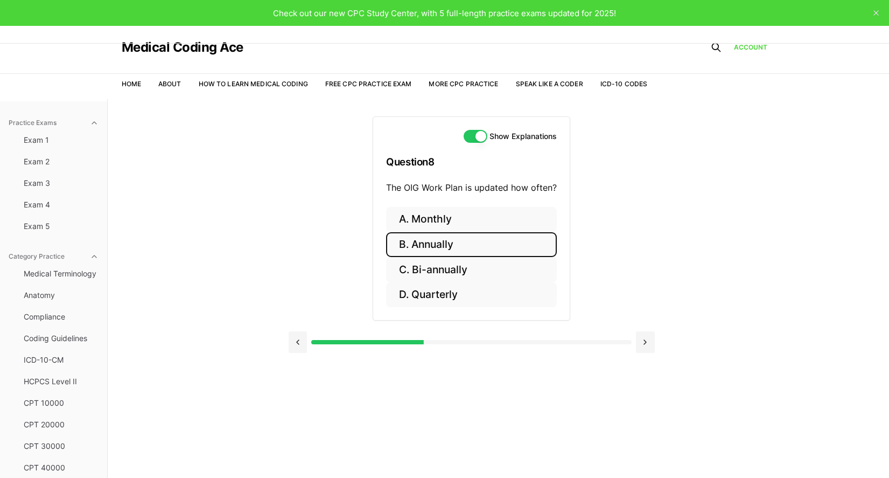
click at [408, 248] on button "B. Annually" at bounding box center [471, 244] width 171 height 25
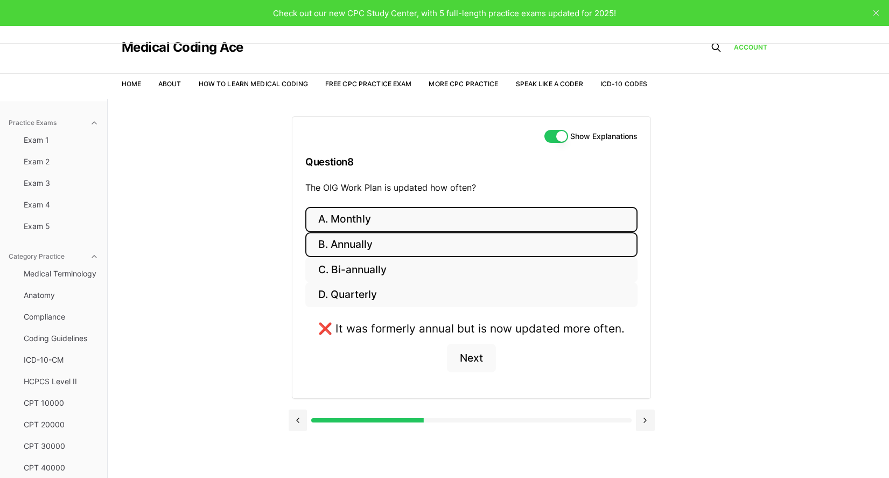
click at [367, 218] on button "A. Monthly" at bounding box center [471, 219] width 332 height 25
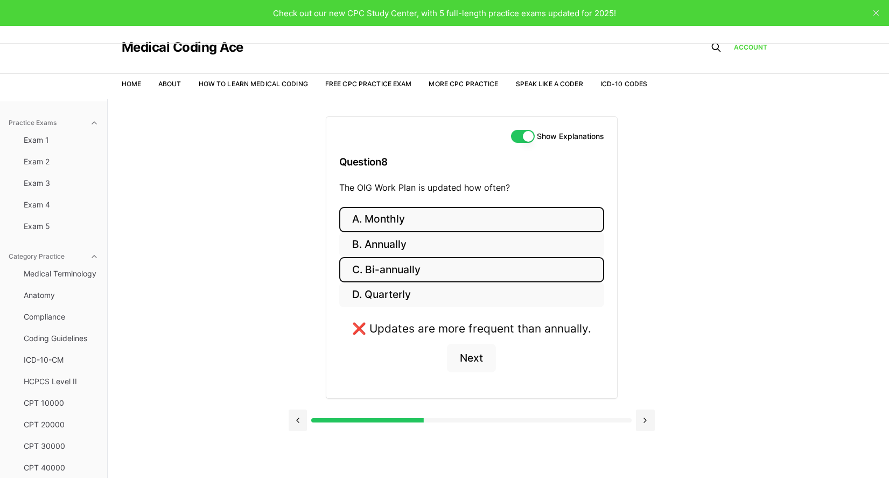
click at [378, 268] on button "C. Bi-annually" at bounding box center [471, 269] width 265 height 25
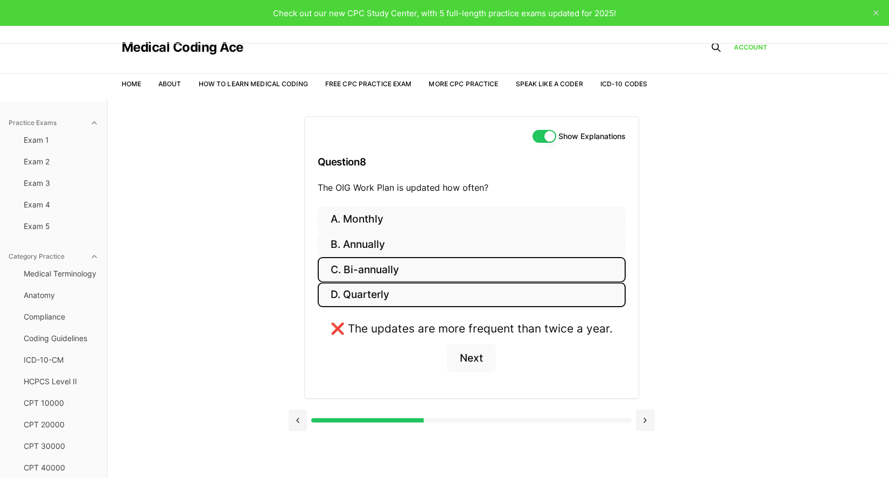
click at [373, 293] on button "D. Quarterly" at bounding box center [472, 294] width 308 height 25
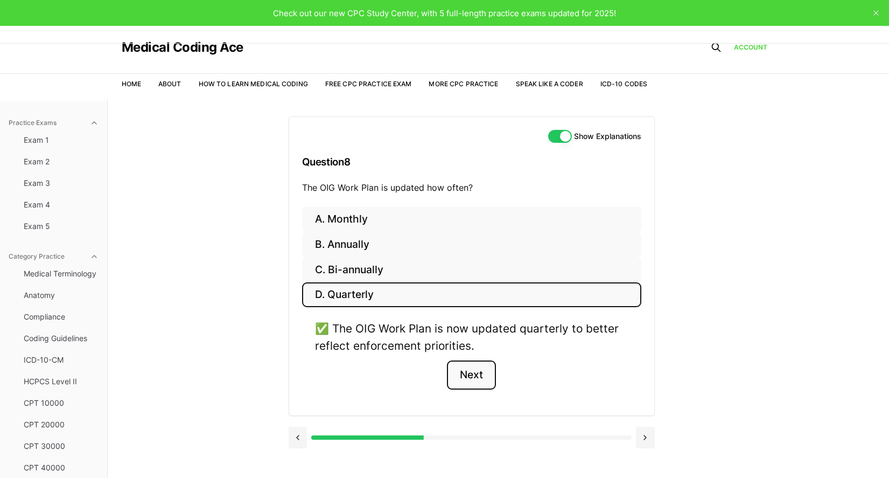
click at [474, 374] on button "Next" at bounding box center [471, 374] width 49 height 29
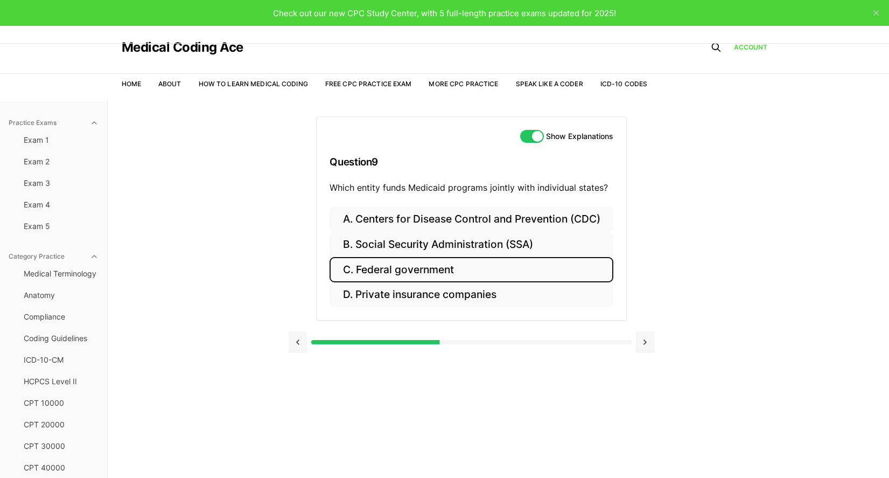
drag, startPoint x: 396, startPoint y: 267, endPoint x: 386, endPoint y: 268, distance: 9.8
click at [398, 267] on button "C. Federal government" at bounding box center [471, 269] width 283 height 25
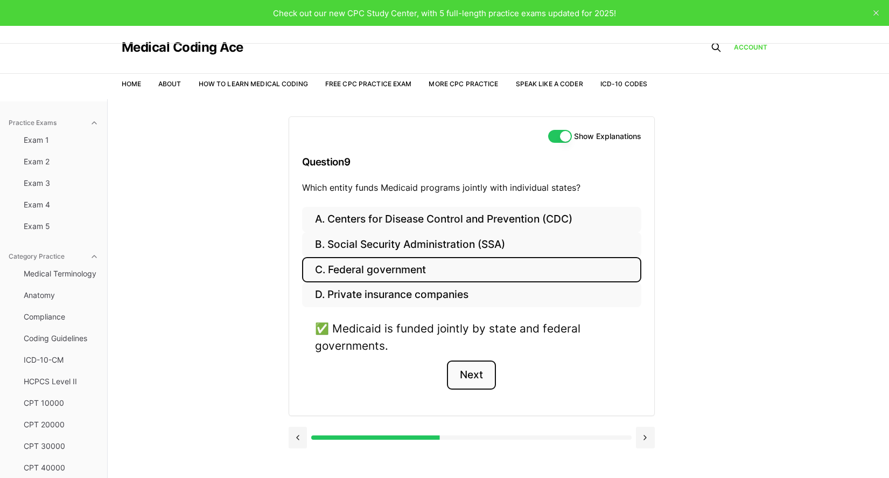
click at [479, 376] on button "Next" at bounding box center [471, 374] width 49 height 29
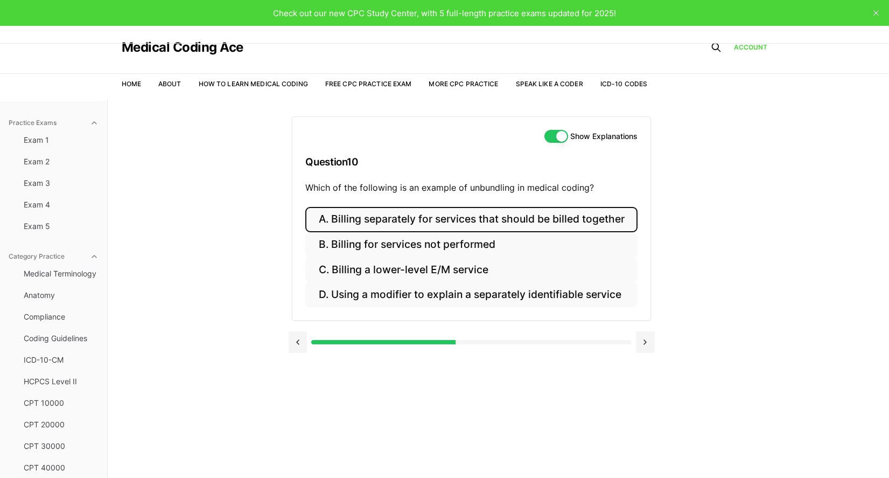
click at [455, 221] on button "A. Billing separately for services that should be billed together" at bounding box center [471, 219] width 332 height 25
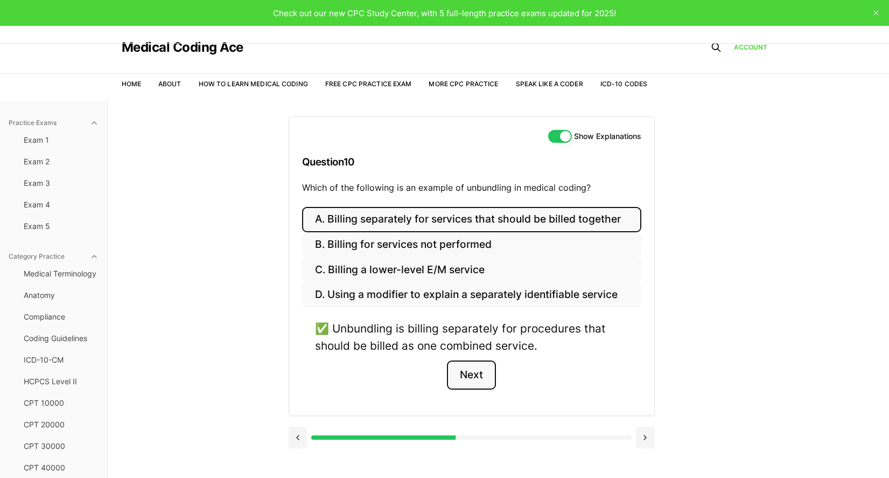
click at [464, 369] on button "Next" at bounding box center [471, 374] width 49 height 29
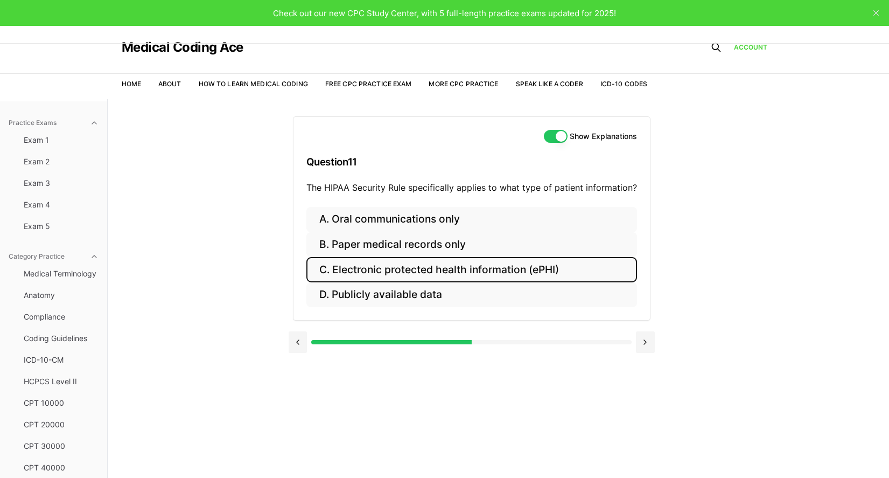
click at [337, 267] on button "C. Electronic protected health information (ePHI)" at bounding box center [472, 269] width 331 height 25
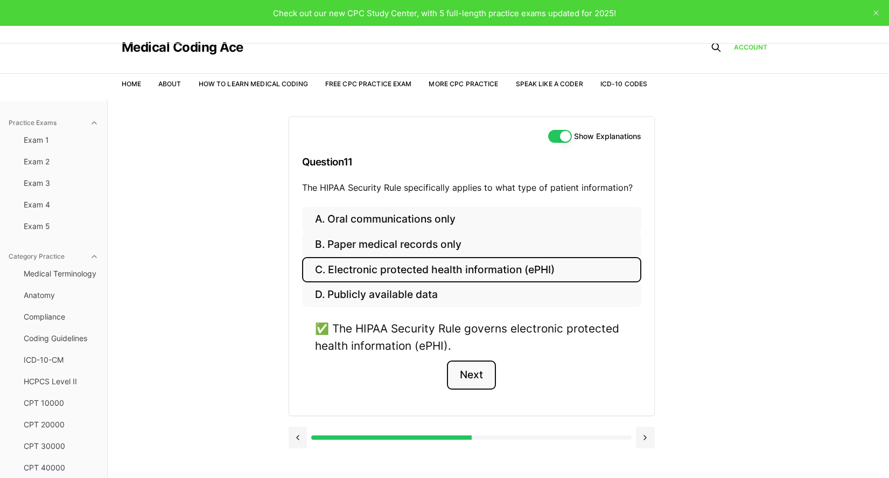
click at [476, 384] on button "Next" at bounding box center [471, 374] width 49 height 29
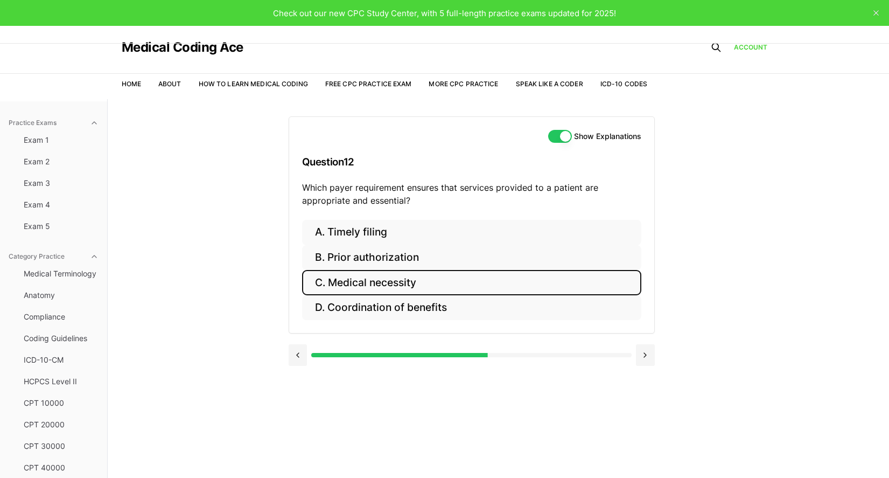
click at [333, 283] on button "C. Medical necessity" at bounding box center [471, 282] width 339 height 25
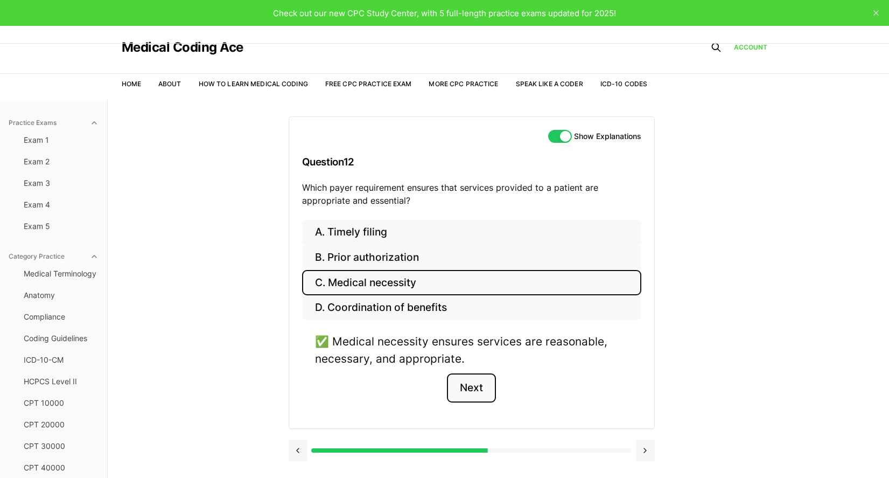
click at [472, 385] on button "Next" at bounding box center [471, 387] width 49 height 29
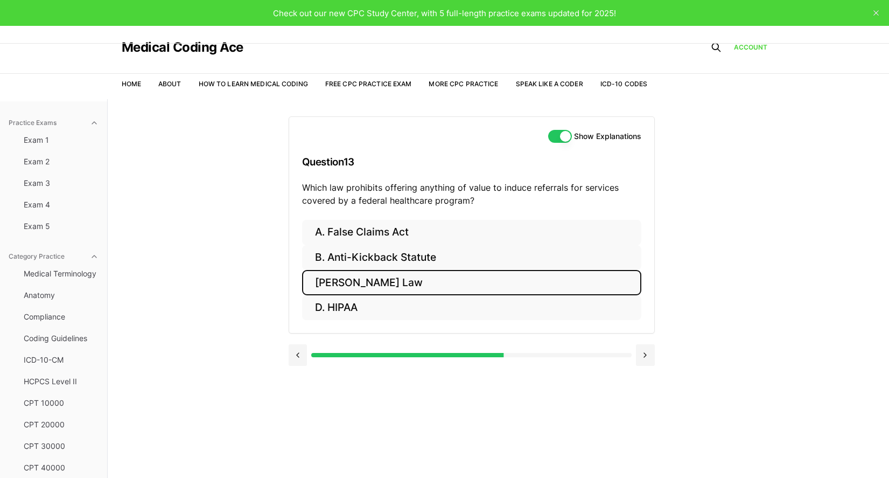
click at [360, 286] on button "C. Stark Law" at bounding box center [471, 282] width 339 height 25
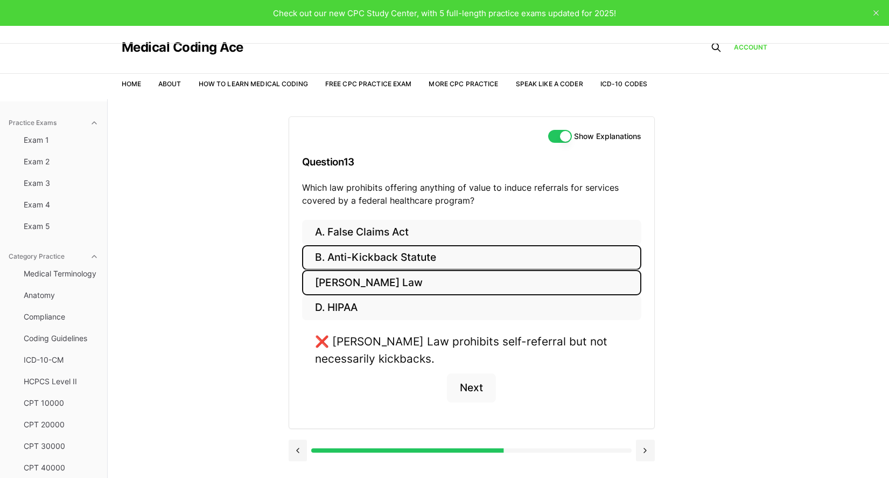
click at [340, 253] on button "B. Anti-Kickback Statute" at bounding box center [471, 257] width 339 height 25
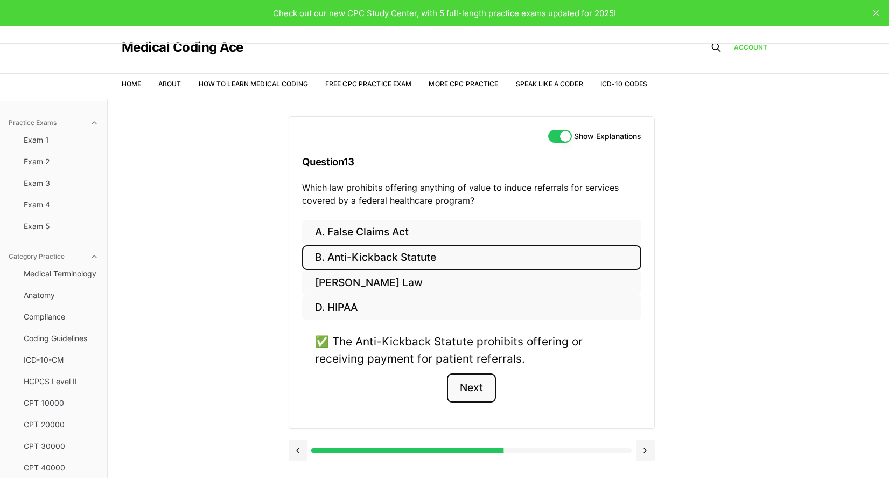
click at [472, 387] on button "Next" at bounding box center [471, 387] width 49 height 29
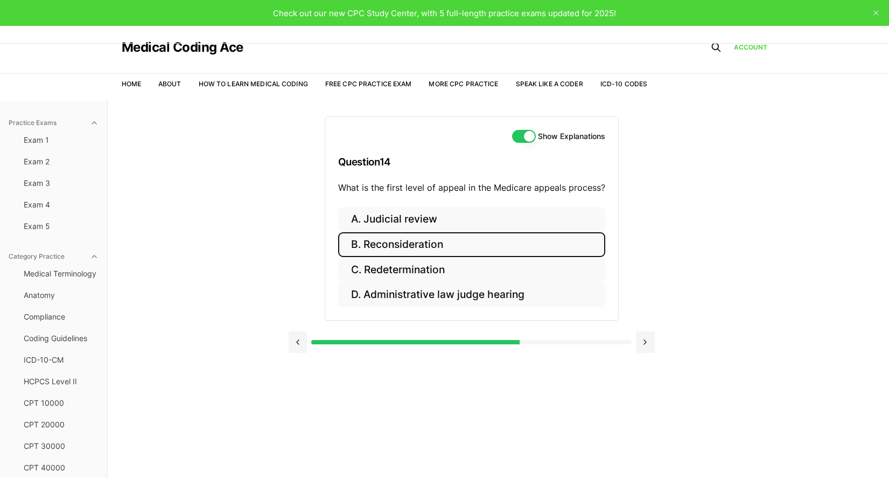
click at [400, 252] on button "B. Reconsideration" at bounding box center [471, 244] width 267 height 25
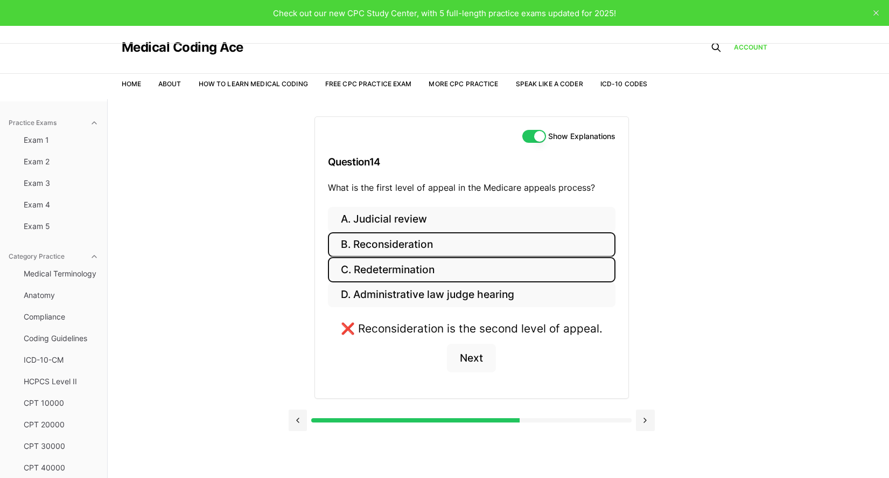
click at [355, 267] on button "C. Redetermination" at bounding box center [472, 269] width 288 height 25
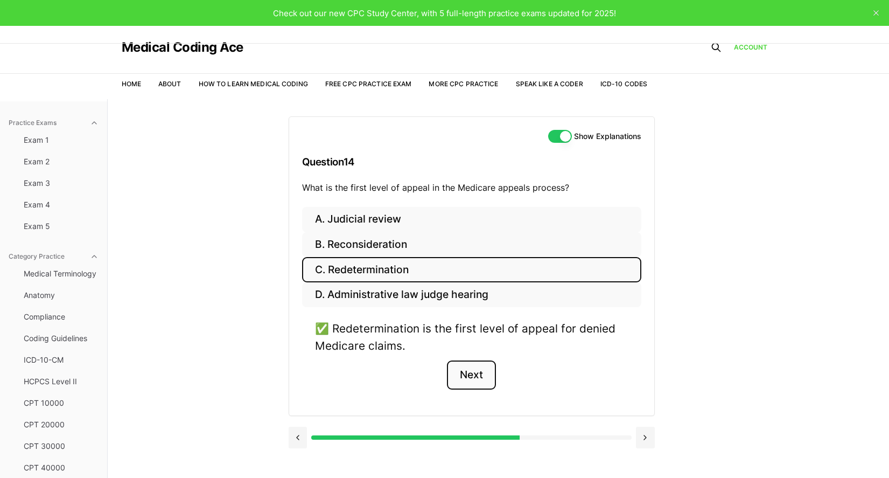
click at [463, 389] on button "Next" at bounding box center [471, 374] width 49 height 29
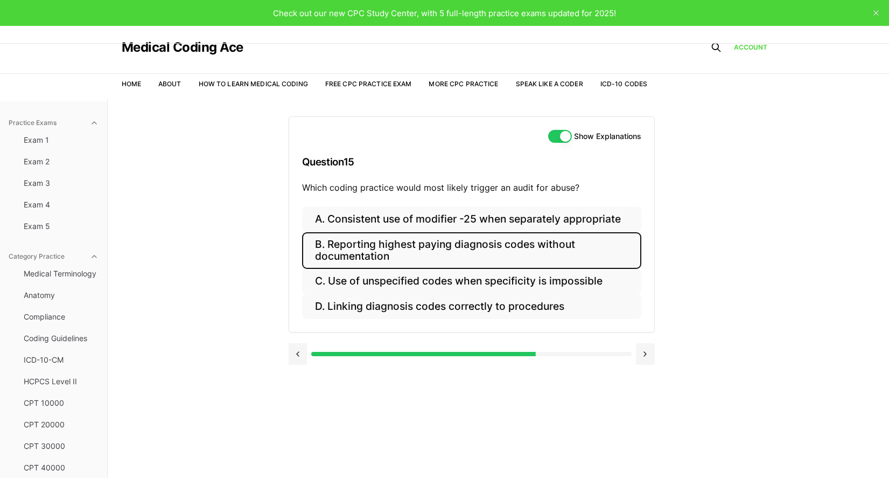
click at [381, 255] on button "B. Reporting highest paying diagnosis codes without documentation" at bounding box center [471, 250] width 339 height 37
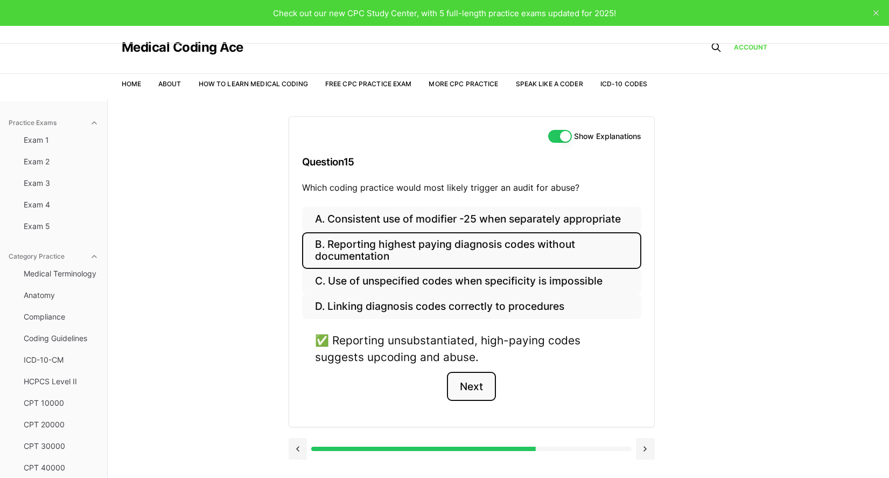
click at [476, 385] on button "Next" at bounding box center [471, 386] width 49 height 29
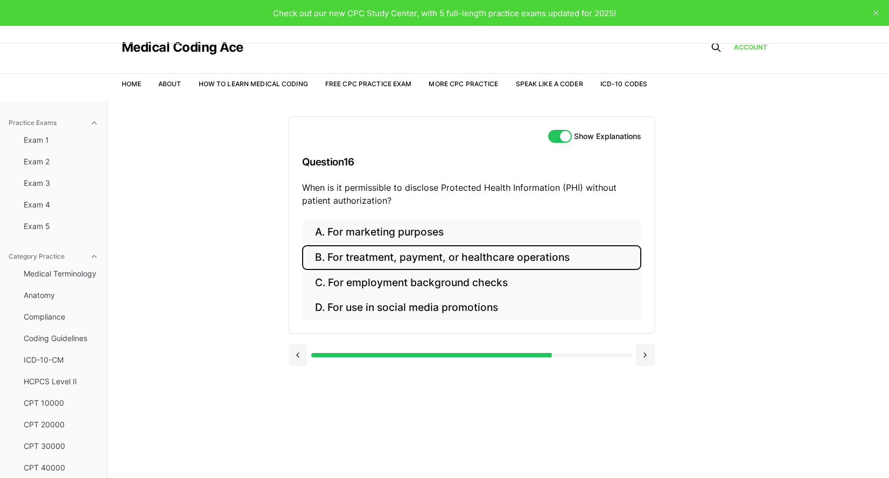
click at [343, 257] on button "B. For treatment, payment, or healthcare operations" at bounding box center [471, 257] width 339 height 25
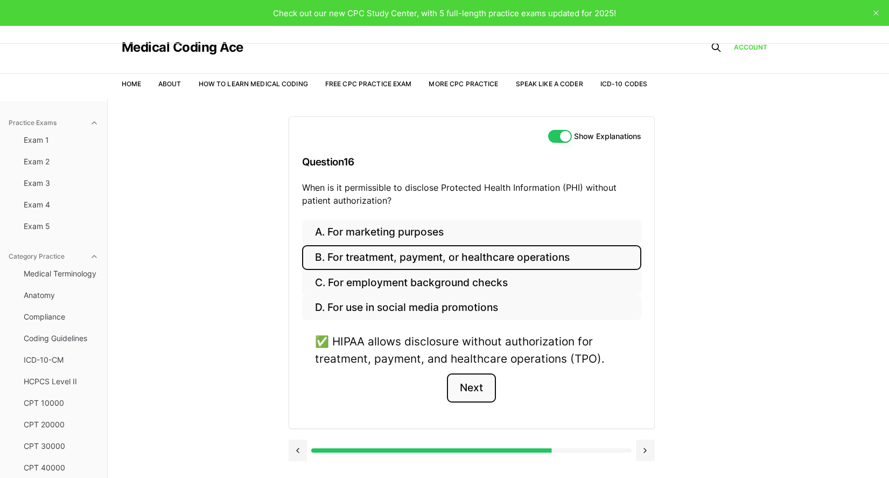
click at [469, 388] on button "Next" at bounding box center [471, 387] width 49 height 29
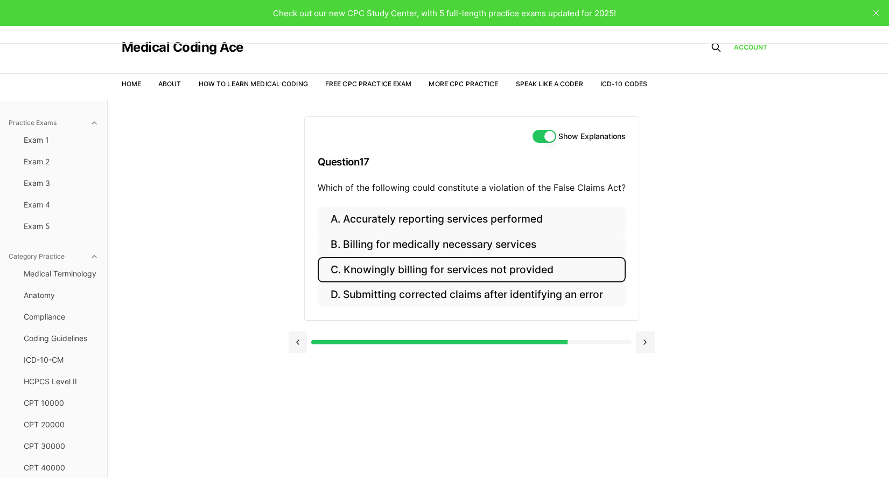
click at [395, 276] on button "C. Knowingly billing for services not provided" at bounding box center [472, 269] width 308 height 25
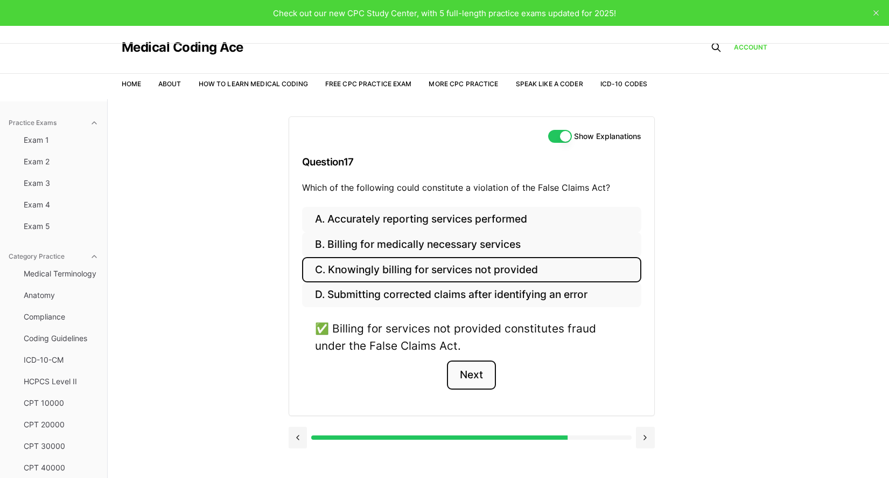
click at [481, 374] on button "Next" at bounding box center [471, 374] width 49 height 29
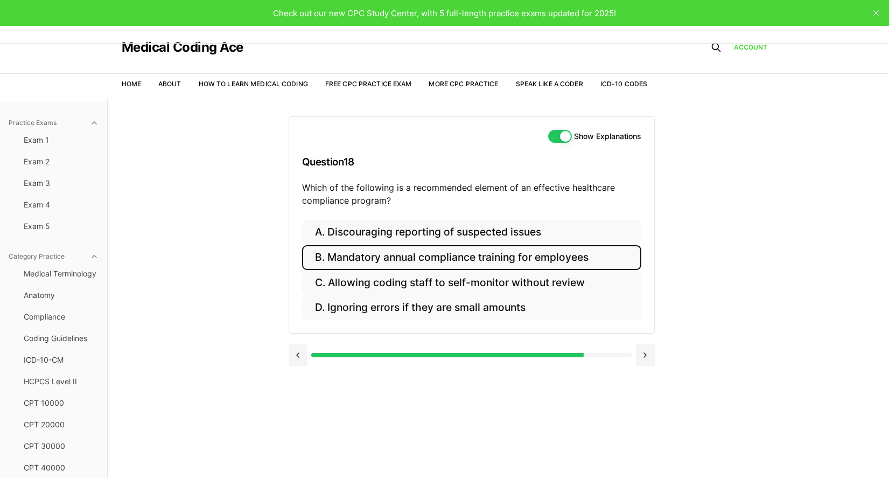
click at [323, 260] on button "B. Mandatory annual compliance training for employees" at bounding box center [471, 257] width 339 height 25
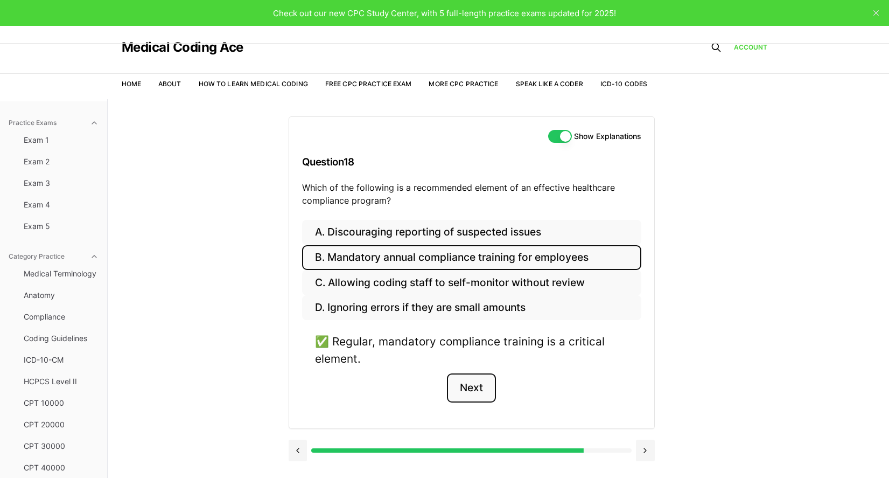
click at [492, 399] on button "Next" at bounding box center [471, 387] width 49 height 29
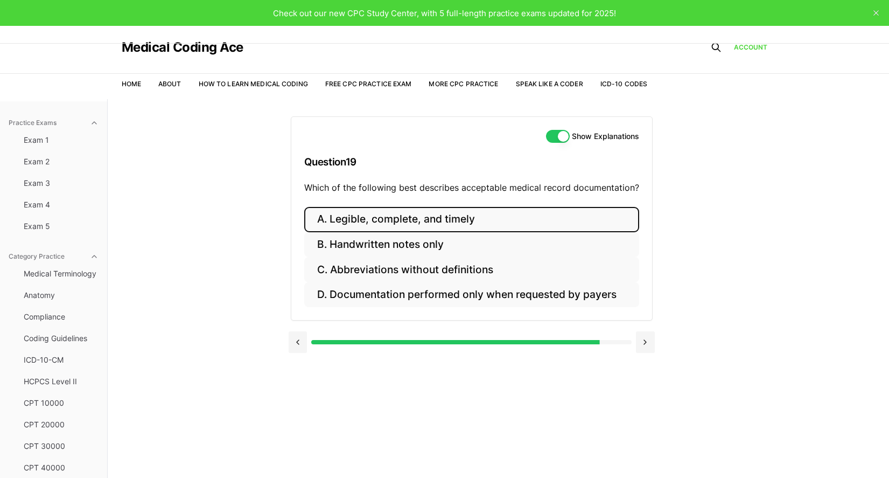
click at [338, 213] on button "A. Legible, complete, and timely" at bounding box center [471, 219] width 335 height 25
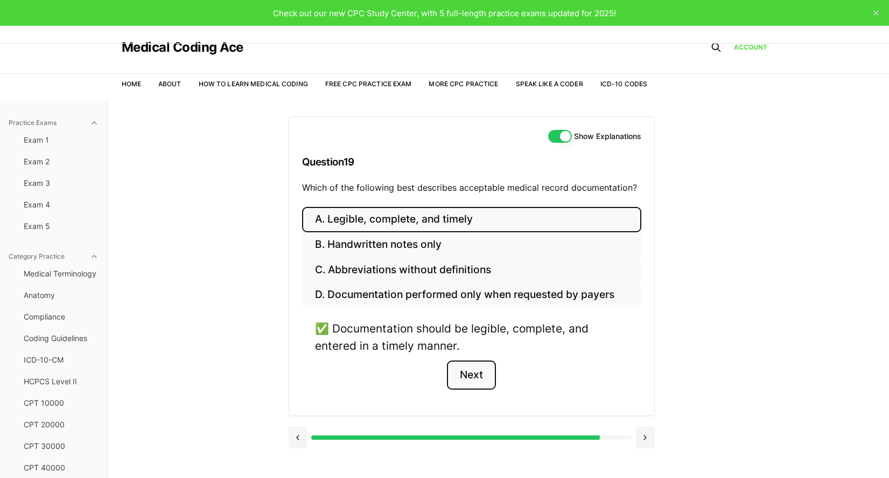
click at [473, 374] on button "Next" at bounding box center [471, 374] width 49 height 29
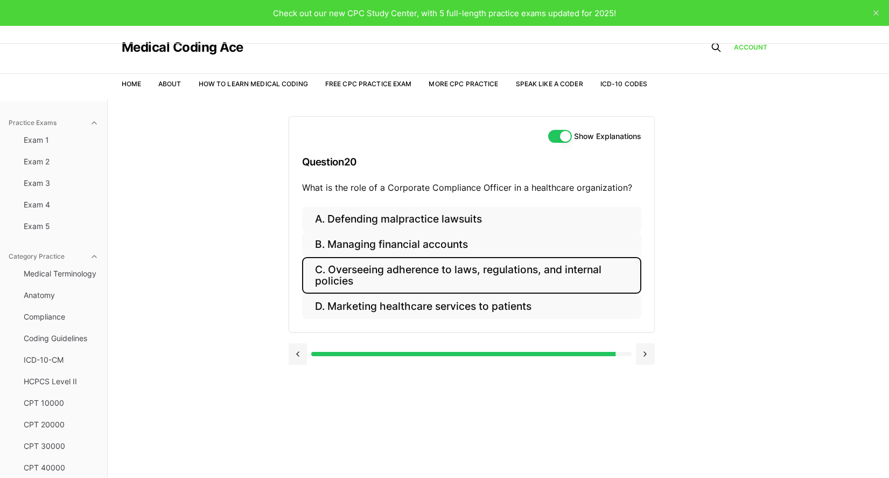
click at [410, 282] on button "C. Overseeing adherence to laws, regulations, and internal policies" at bounding box center [471, 275] width 339 height 37
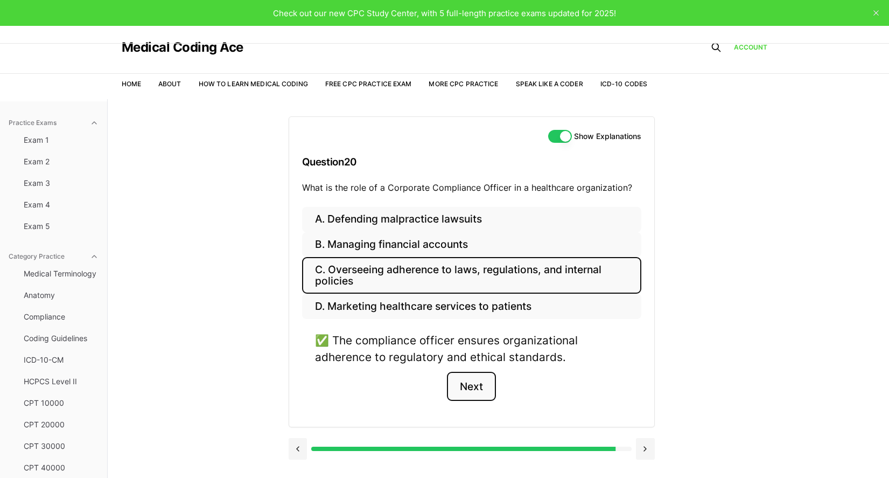
click at [467, 389] on button "Next" at bounding box center [471, 386] width 49 height 29
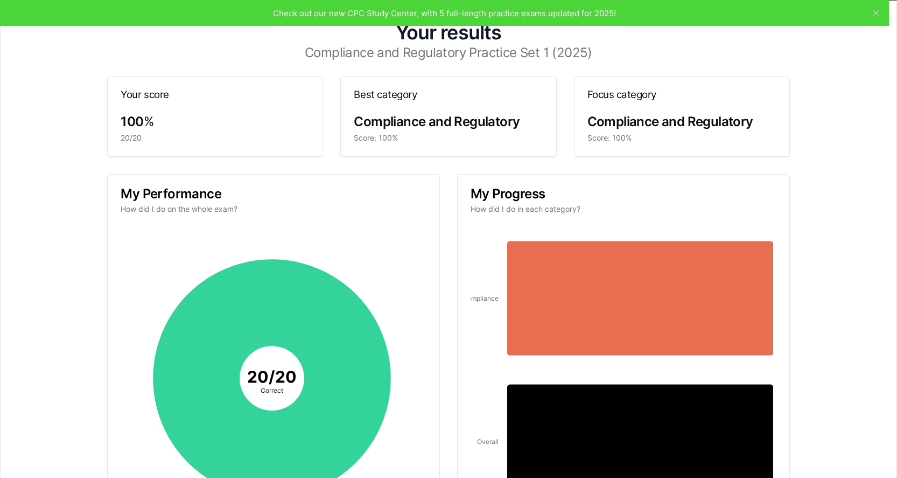
click at [880, 13] on icon "button" at bounding box center [884, 13] width 9 height 9
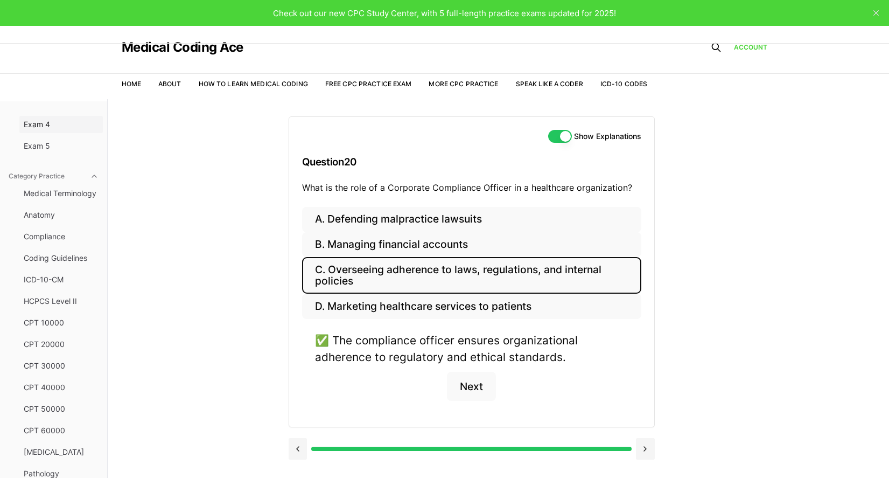
scroll to position [85, 0]
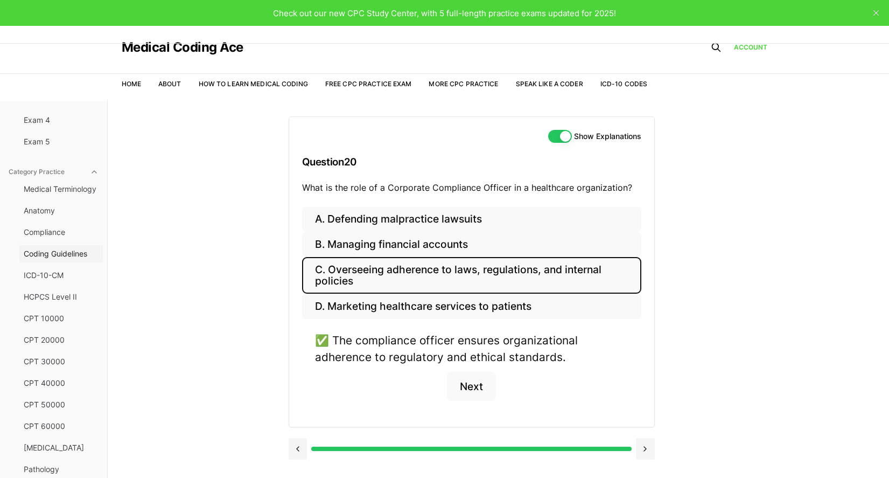
click at [55, 257] on span "Coding Guidelines" at bounding box center [61, 253] width 75 height 11
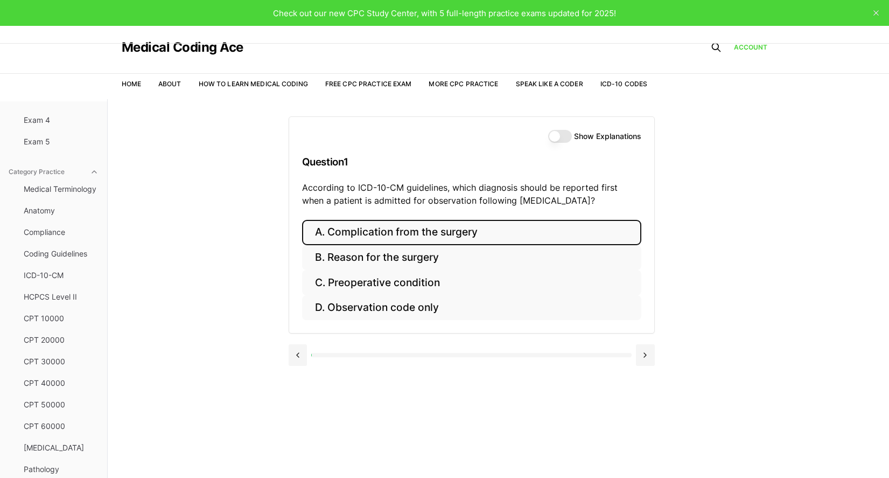
click at [369, 242] on button "A. Complication from the surgery" at bounding box center [471, 232] width 339 height 25
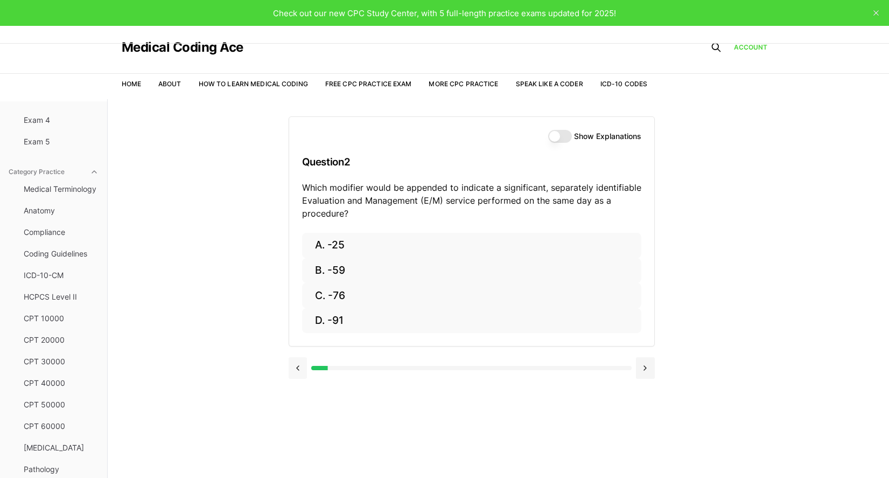
click at [289, 368] on button at bounding box center [298, 368] width 19 height 22
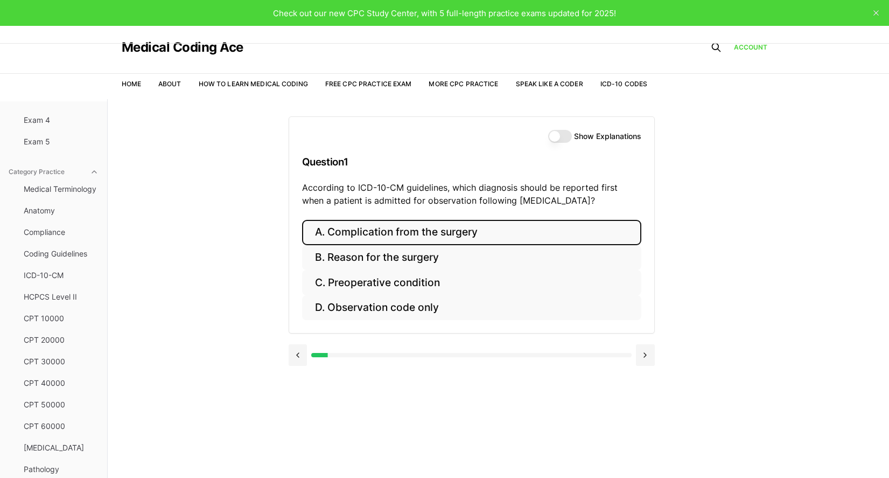
click at [568, 134] on button "Show Explanations" at bounding box center [560, 136] width 24 height 13
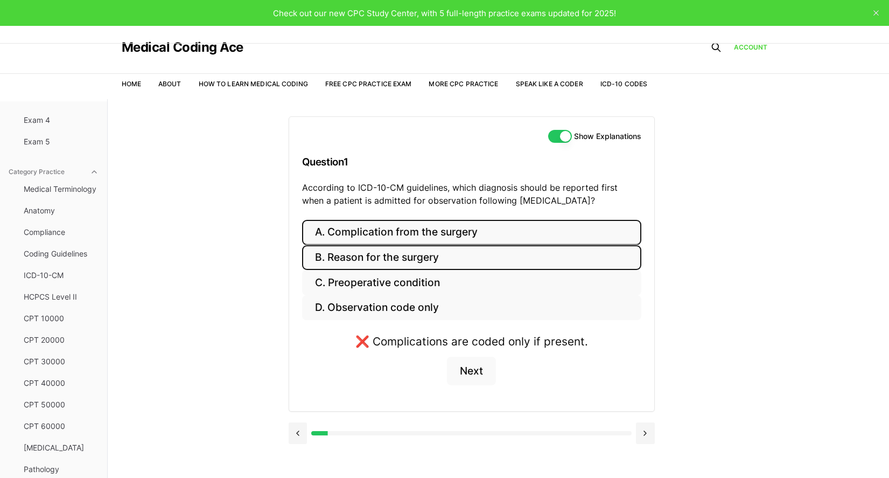
click at [375, 256] on button "B. Reason for the surgery" at bounding box center [471, 257] width 339 height 25
